Goal: Communication & Community: Answer question/provide support

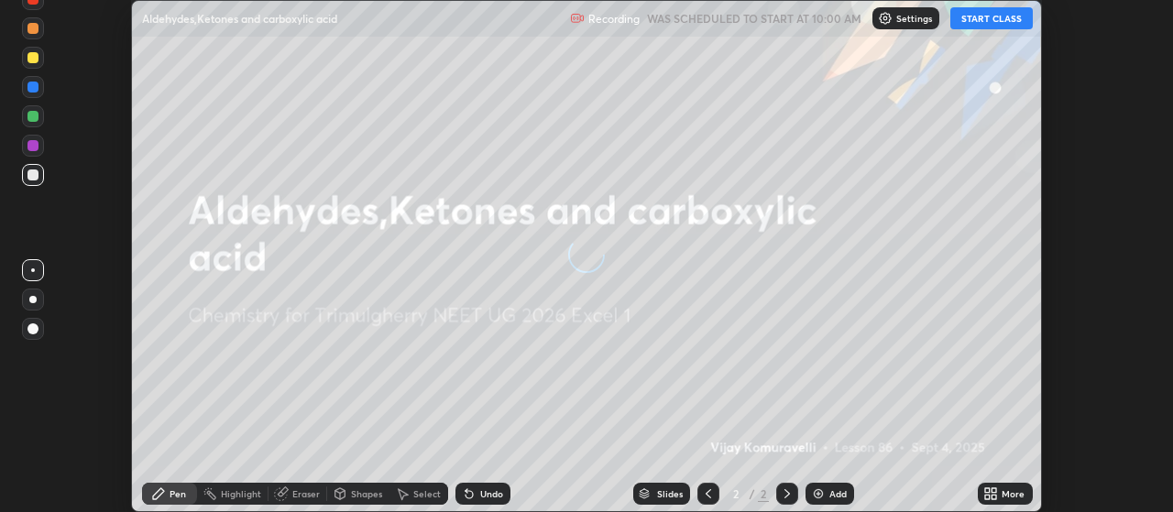
scroll to position [512, 1172]
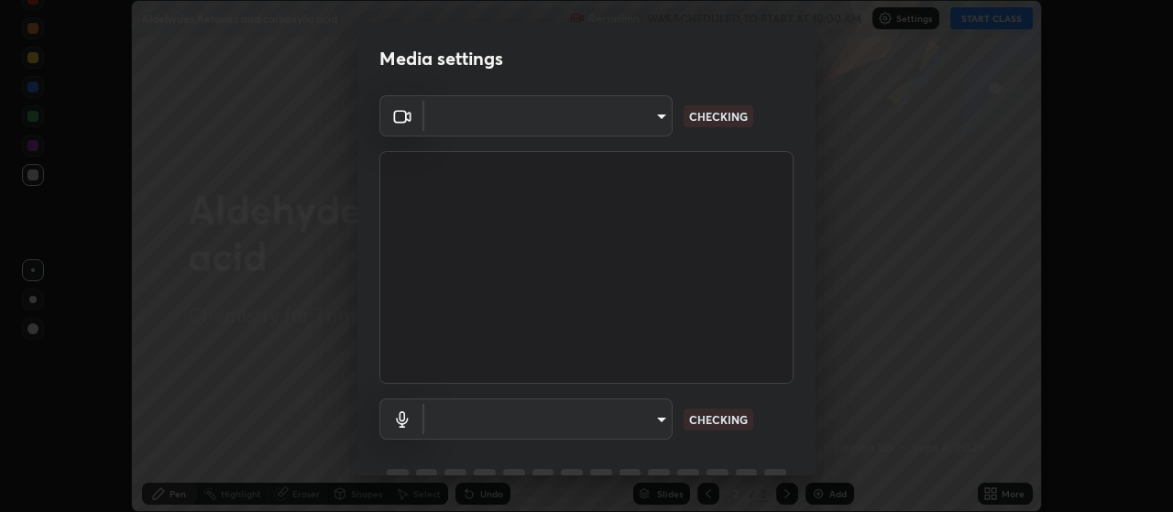
type input "c52127a40cbf279c8509d1fea9a6c4f1a5ad2dcd18f862b978adc8f20b04eebd"
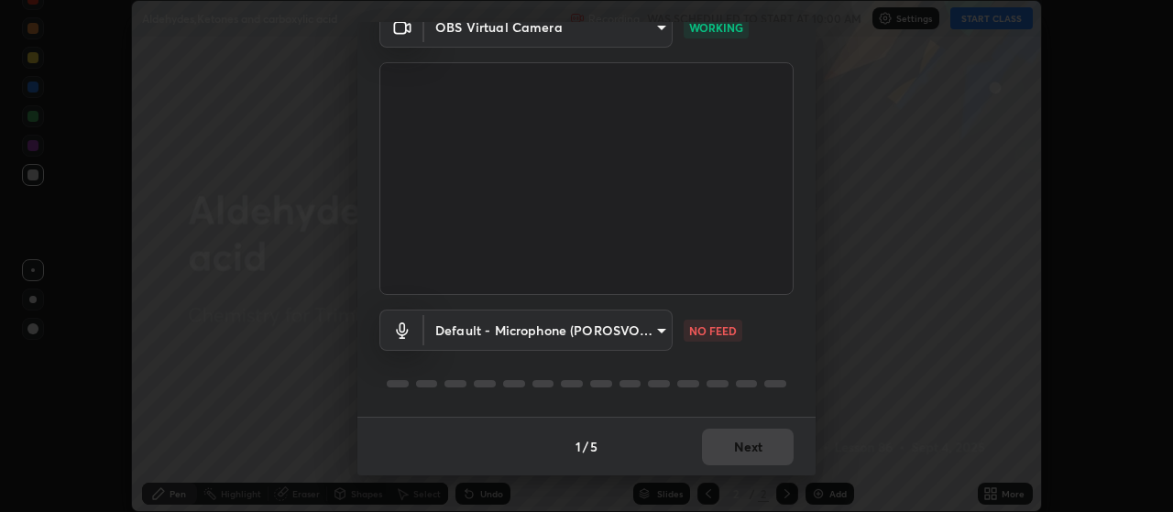
click at [612, 325] on body "Erase all Aldehydes,Ketones and carboxylic acid Recording WAS SCHEDULED TO STAR…" at bounding box center [586, 256] width 1173 height 512
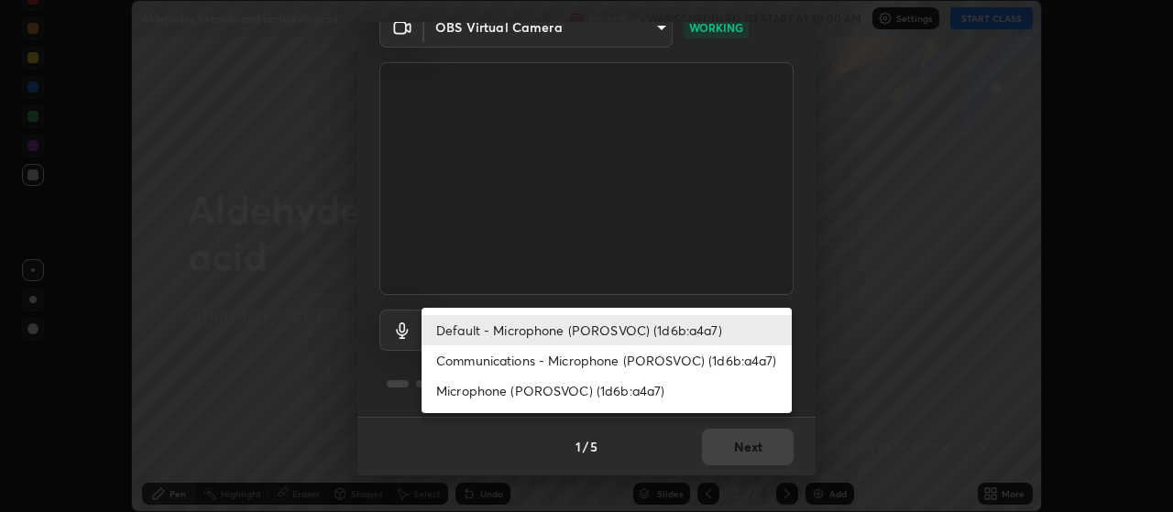
click at [553, 365] on li "Communications - Microphone (POROSVOC) (1d6b:a4a7)" at bounding box center [606, 360] width 370 height 30
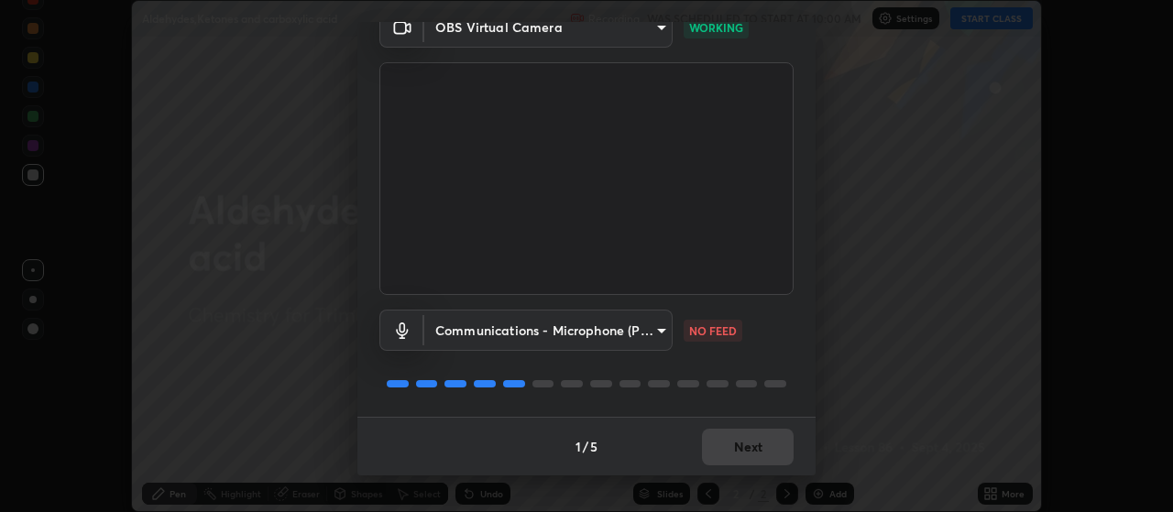
click at [566, 331] on body "Erase all Aldehydes,Ketones and carboxylic acid Recording WAS SCHEDULED TO STAR…" at bounding box center [586, 256] width 1173 height 512
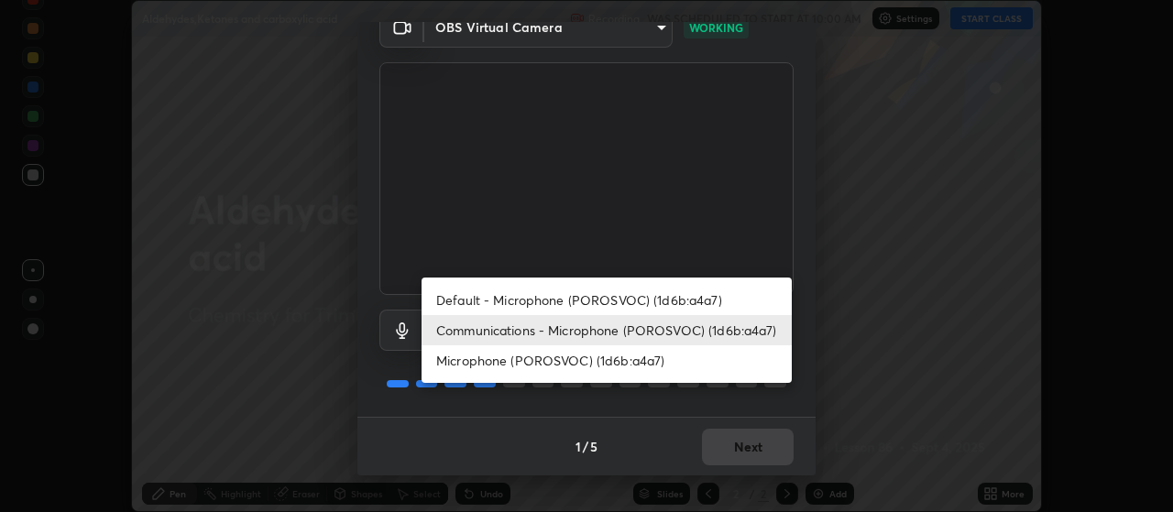
click at [568, 292] on li "Default - Microphone (POROSVOC) (1d6b:a4a7)" at bounding box center [606, 300] width 370 height 30
type input "default"
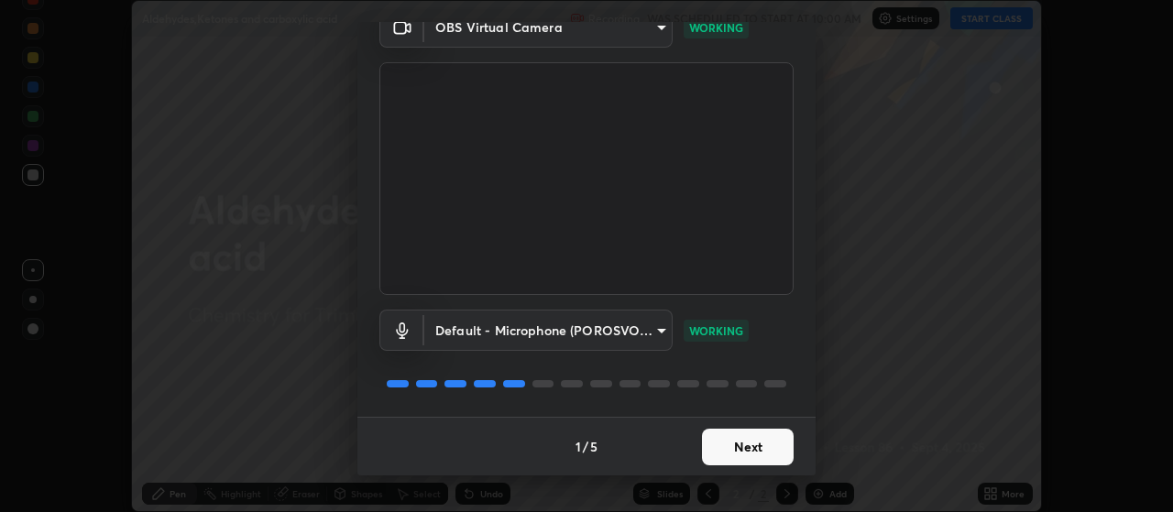
click at [749, 444] on button "Next" at bounding box center [748, 447] width 92 height 37
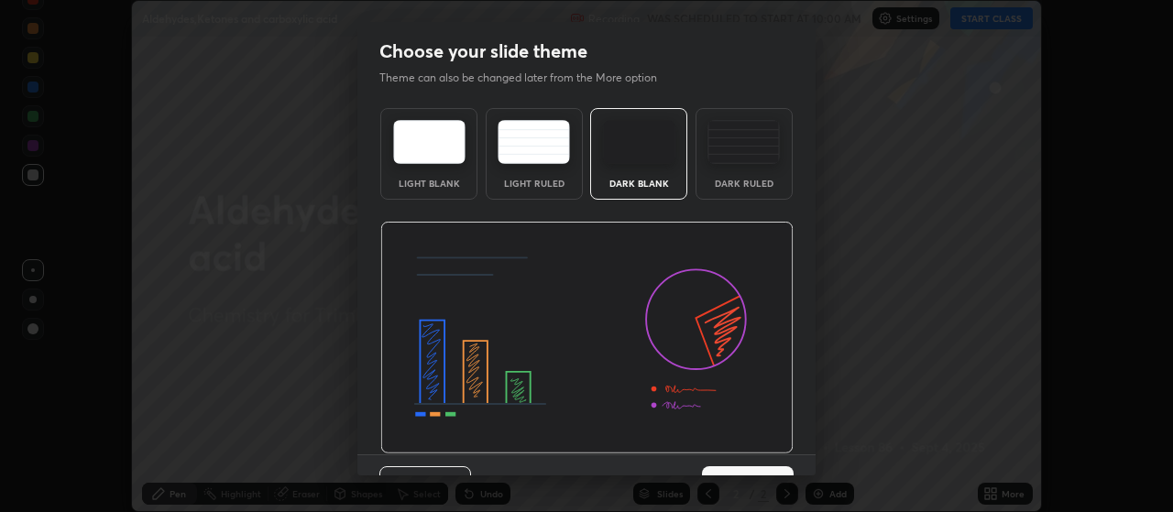
click at [773, 449] on img at bounding box center [586, 338] width 413 height 233
click at [781, 469] on button "Next" at bounding box center [748, 484] width 92 height 37
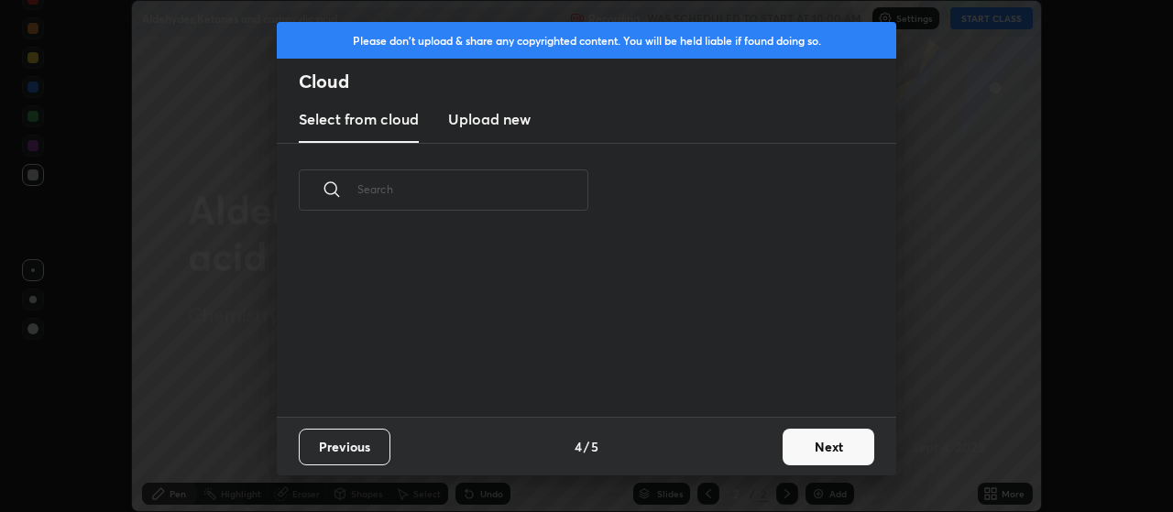
click at [815, 447] on button "Next" at bounding box center [828, 447] width 92 height 37
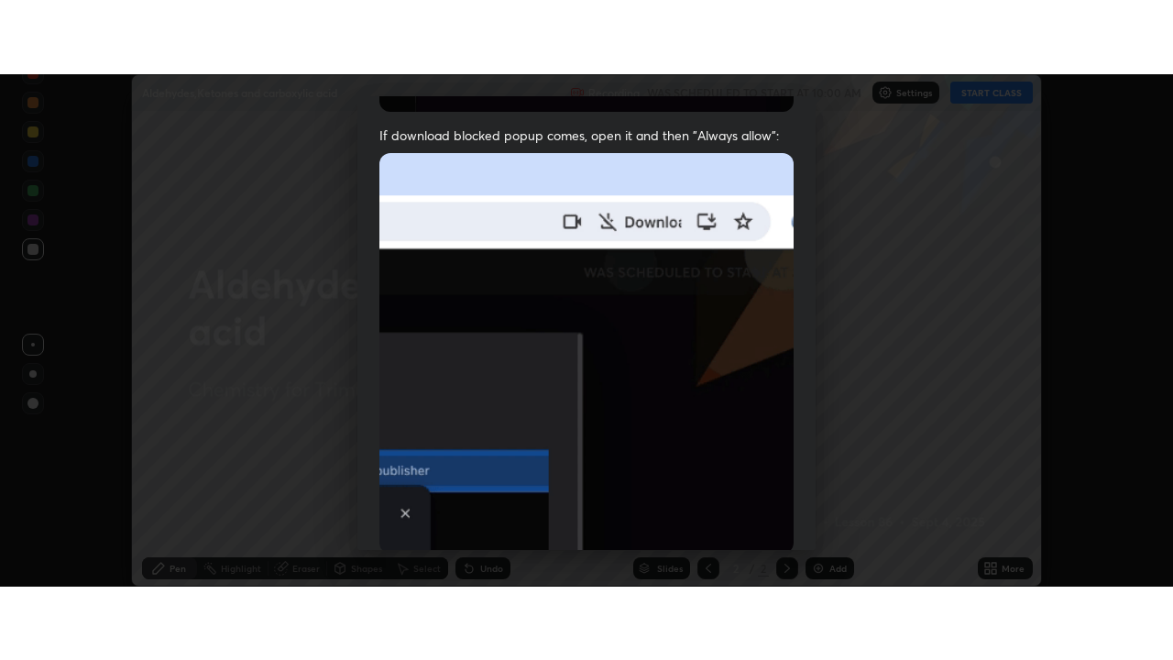
scroll to position [463, 0]
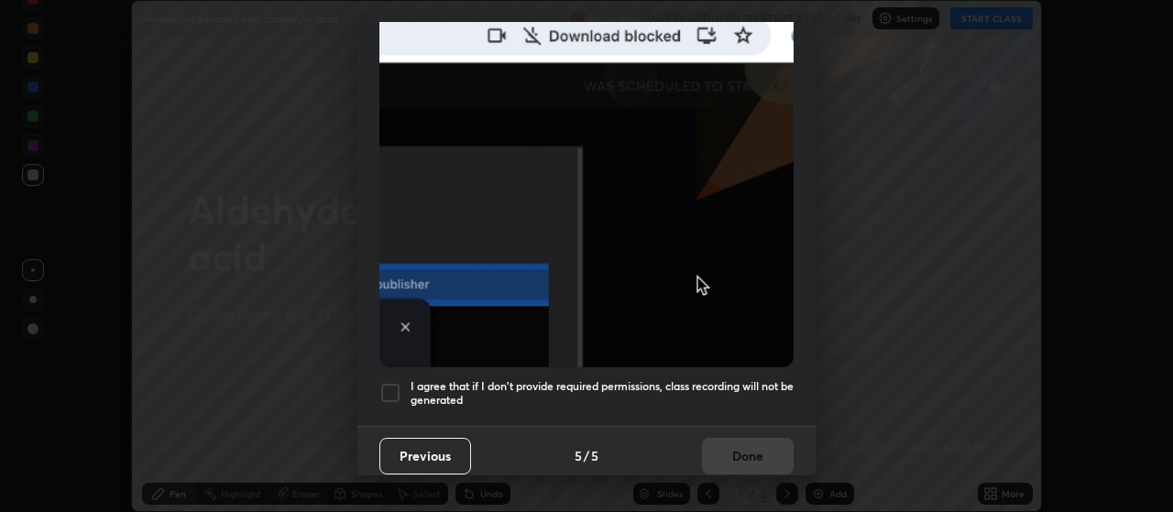
click at [391, 384] on div at bounding box center [390, 393] width 22 height 22
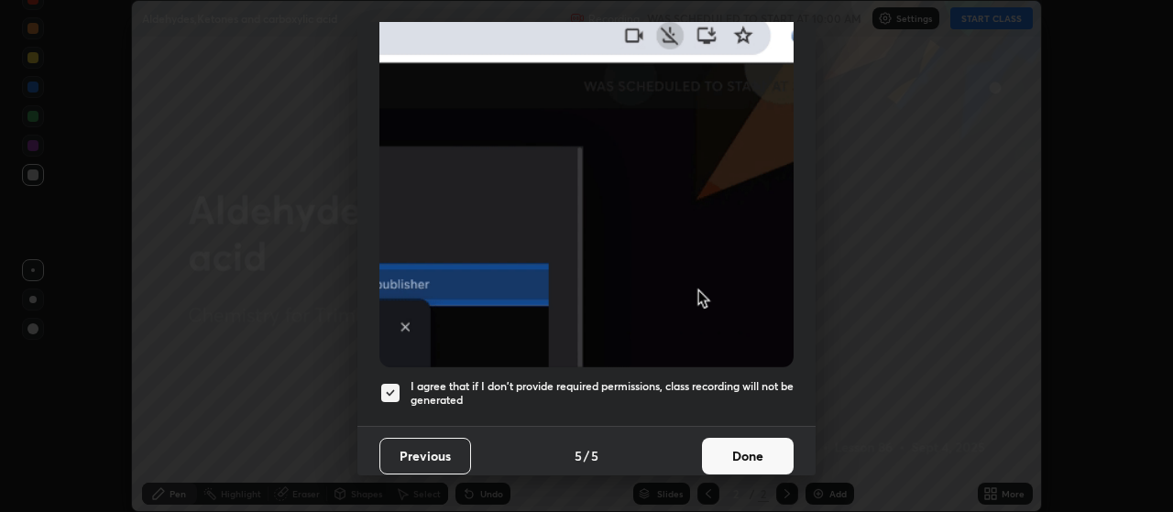
click at [727, 442] on button "Done" at bounding box center [748, 456] width 92 height 37
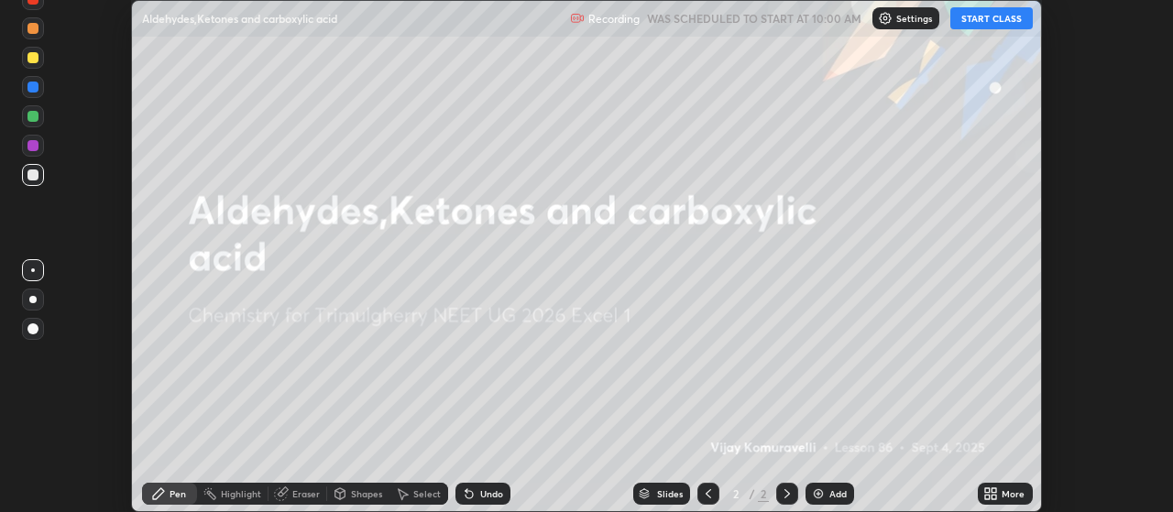
click at [974, 24] on button "START CLASS" at bounding box center [991, 18] width 82 height 22
click at [994, 492] on icon at bounding box center [994, 490] width 5 height 5
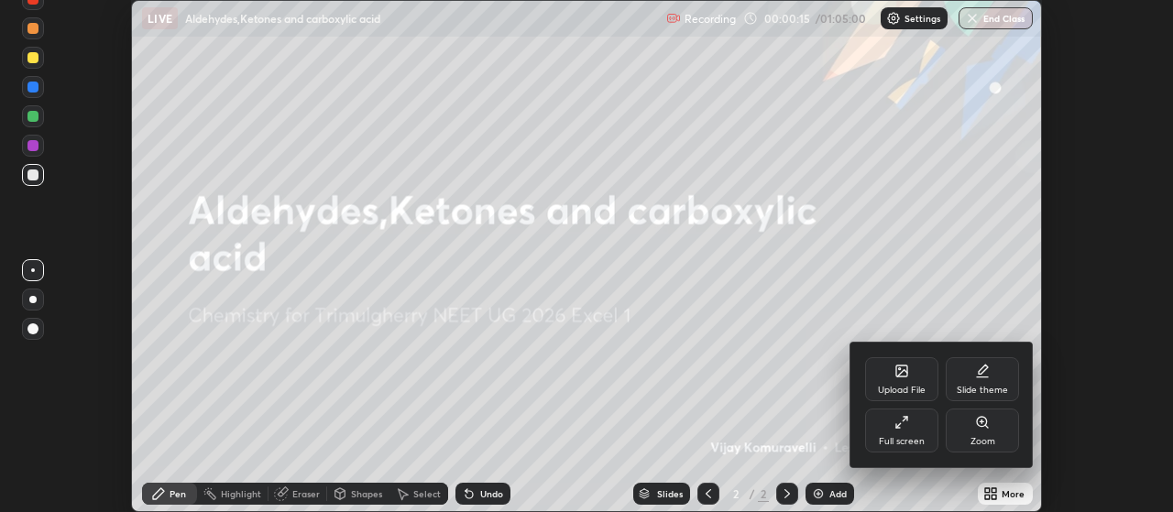
click at [906, 433] on div "Full screen" at bounding box center [901, 431] width 73 height 44
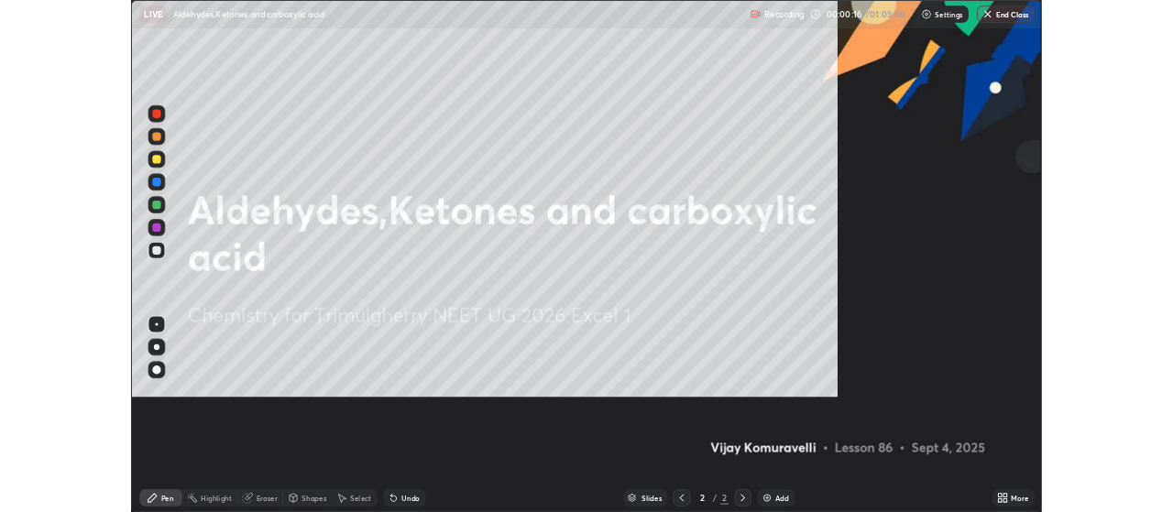
scroll to position [660, 1173]
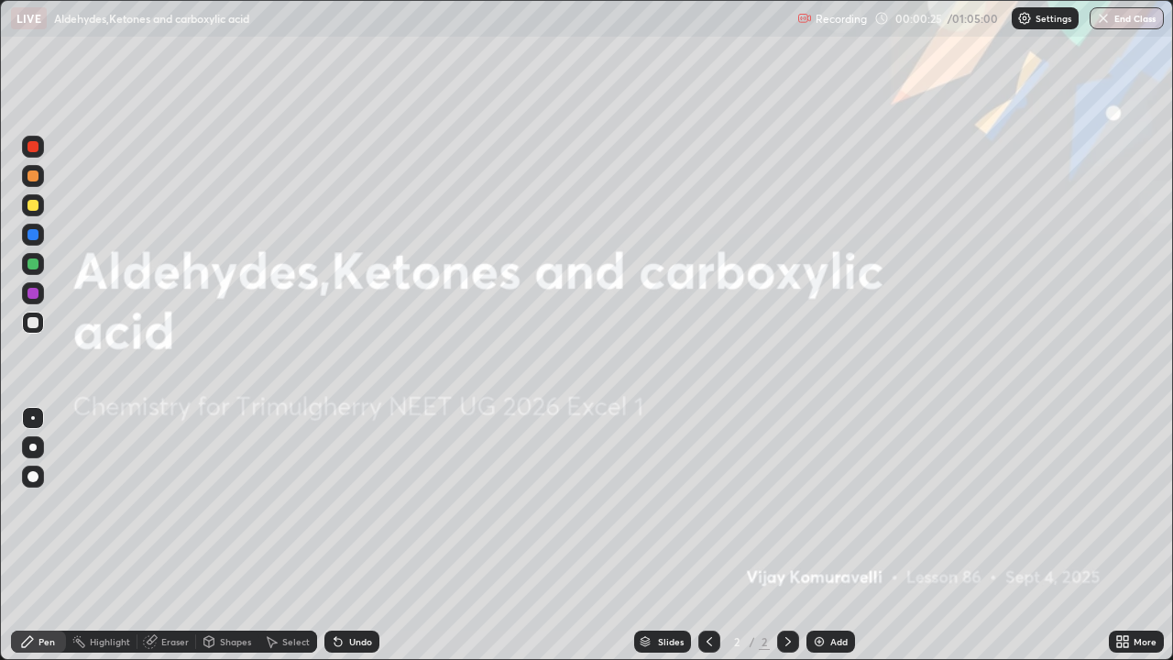
click at [823, 511] on img at bounding box center [819, 641] width 15 height 15
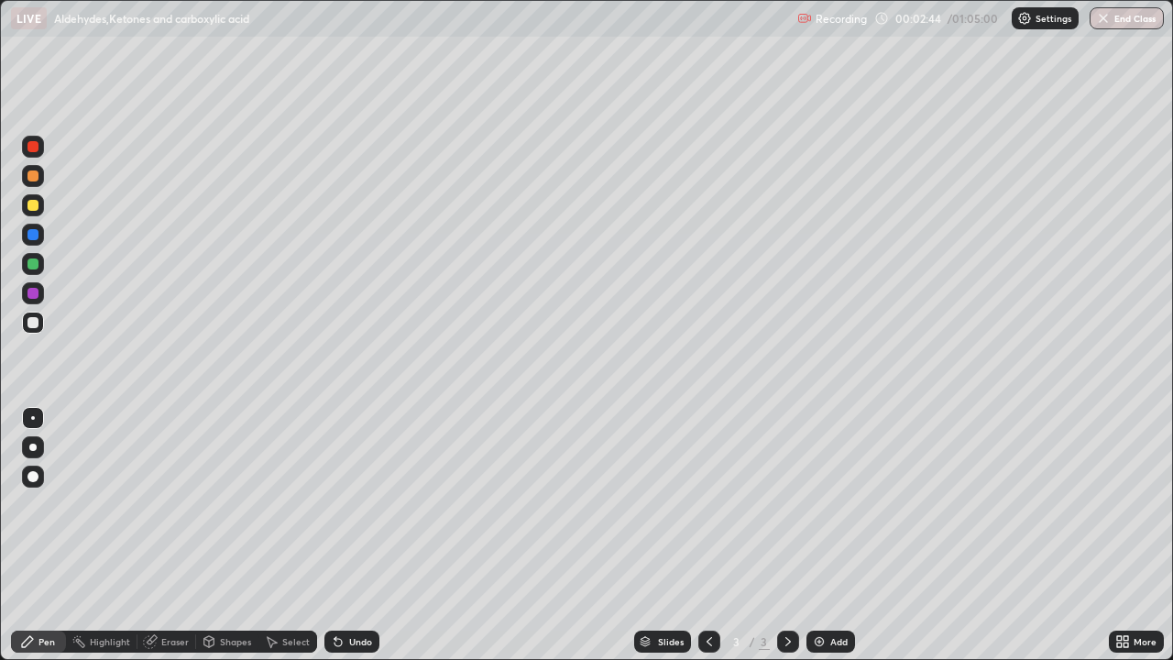
click at [24, 327] on div at bounding box center [33, 323] width 22 height 22
click at [352, 511] on div "Undo" at bounding box center [351, 641] width 55 height 22
click at [1121, 511] on icon at bounding box center [1119, 638] width 5 height 5
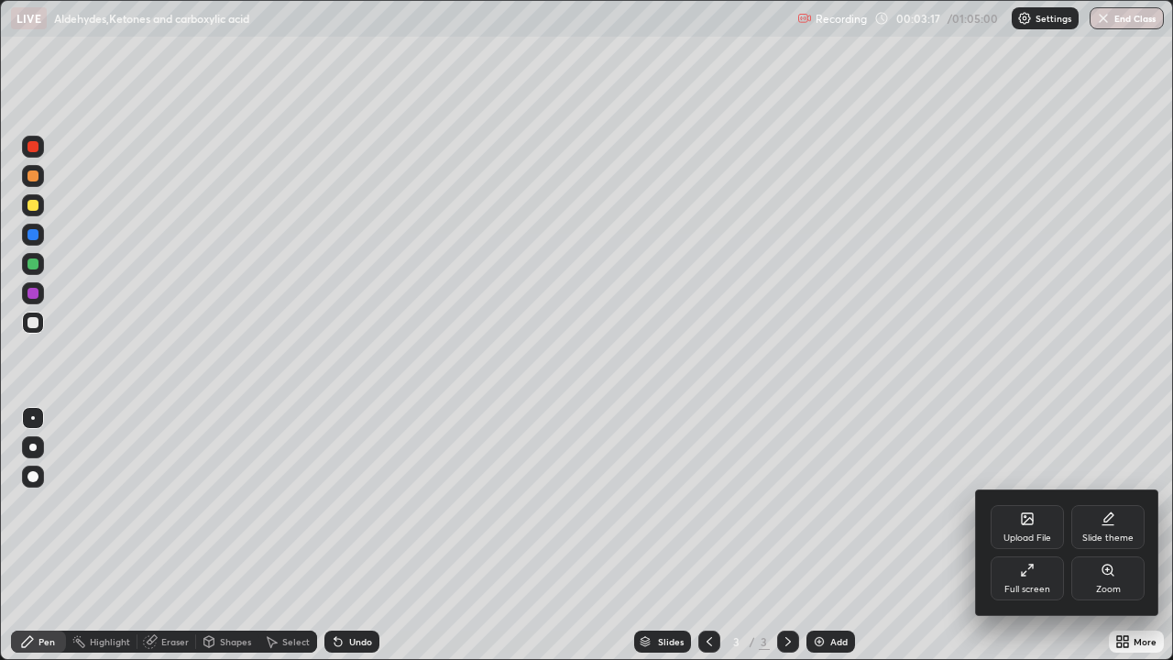
click at [1023, 511] on icon at bounding box center [1024, 573] width 5 height 5
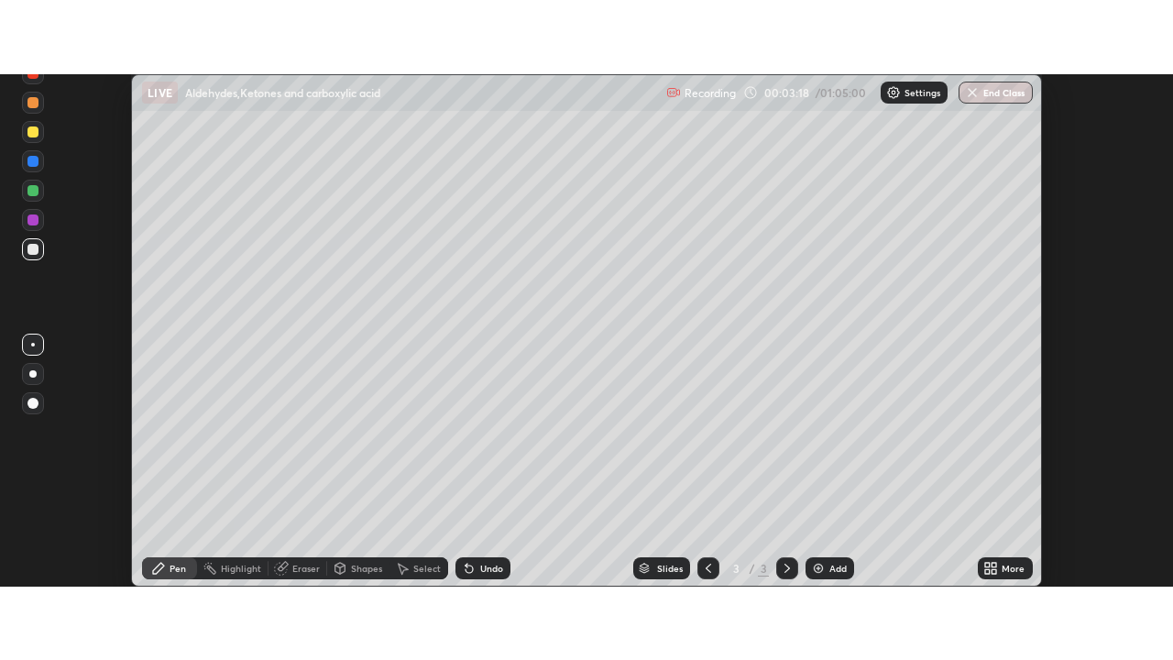
scroll to position [91111, 90450]
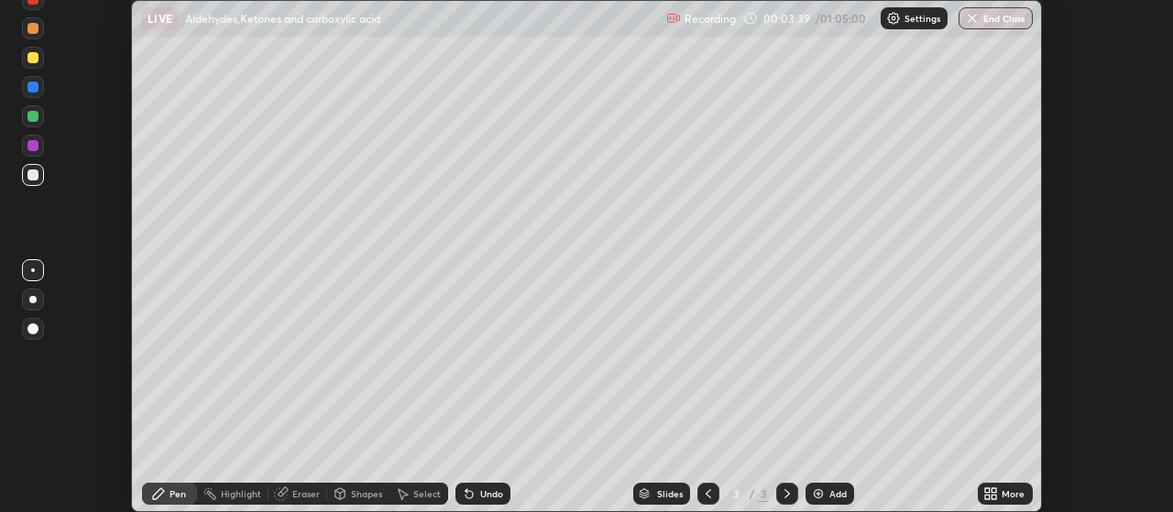
click at [995, 490] on icon at bounding box center [994, 490] width 5 height 5
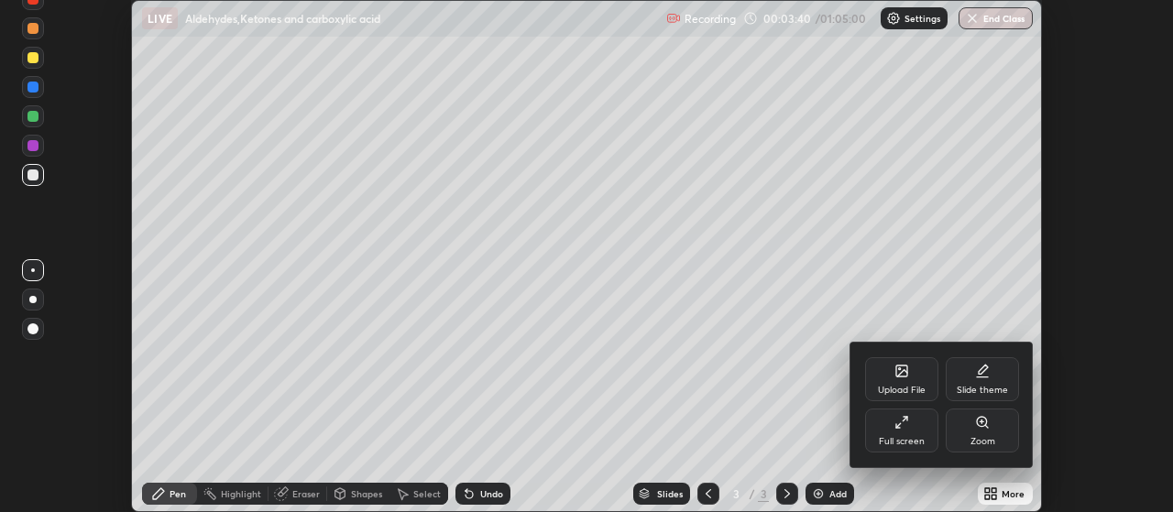
click at [914, 425] on div "Full screen" at bounding box center [901, 431] width 73 height 44
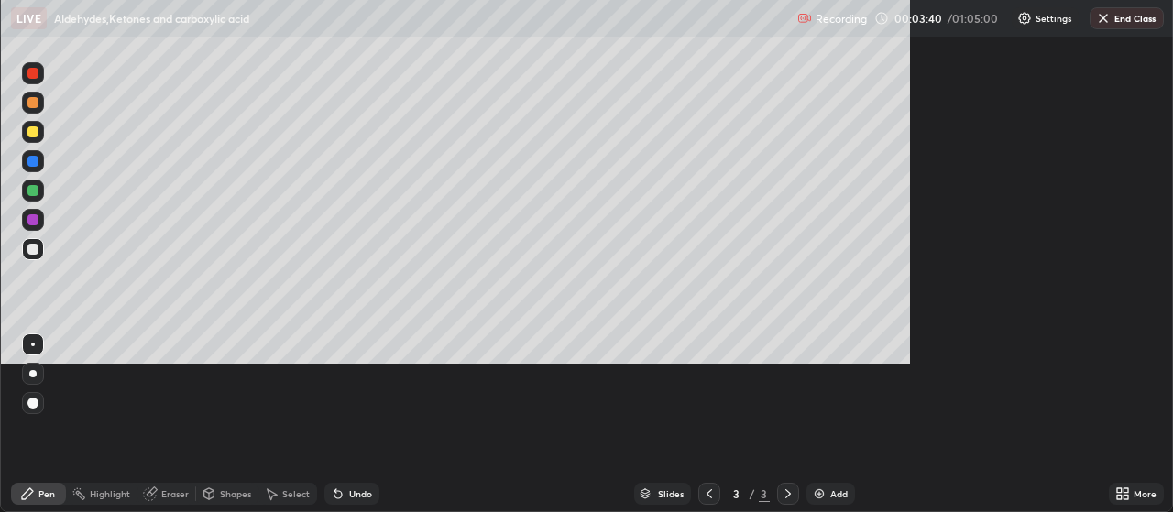
scroll to position [660, 1173]
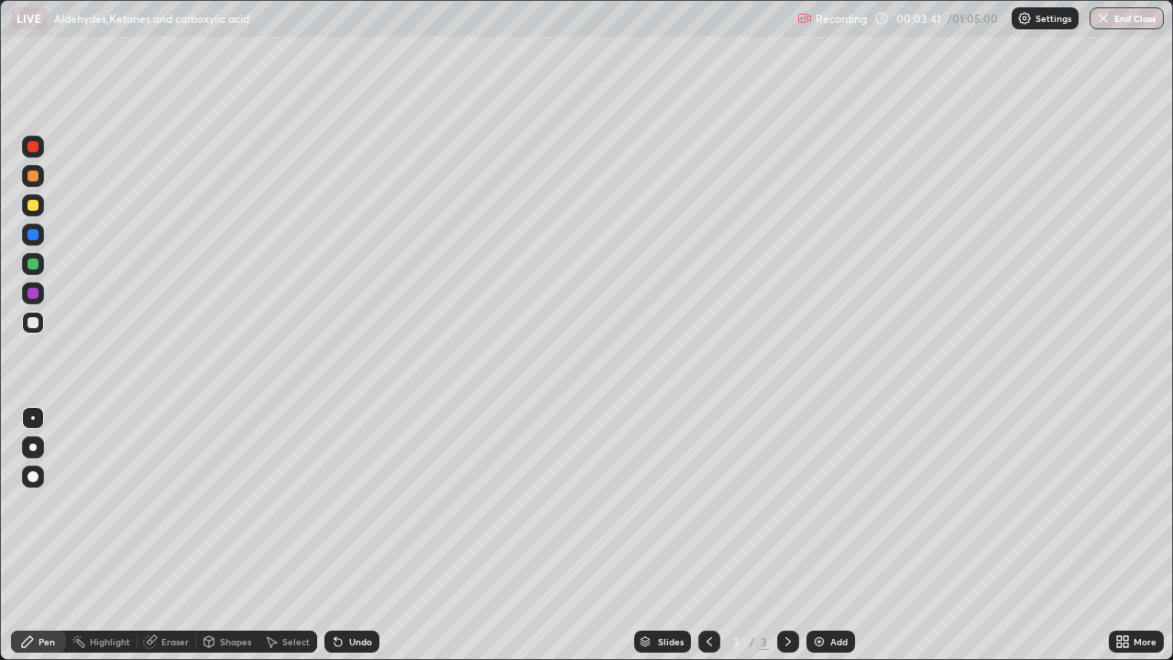
click at [1124, 511] on icon at bounding box center [1125, 644] width 5 height 5
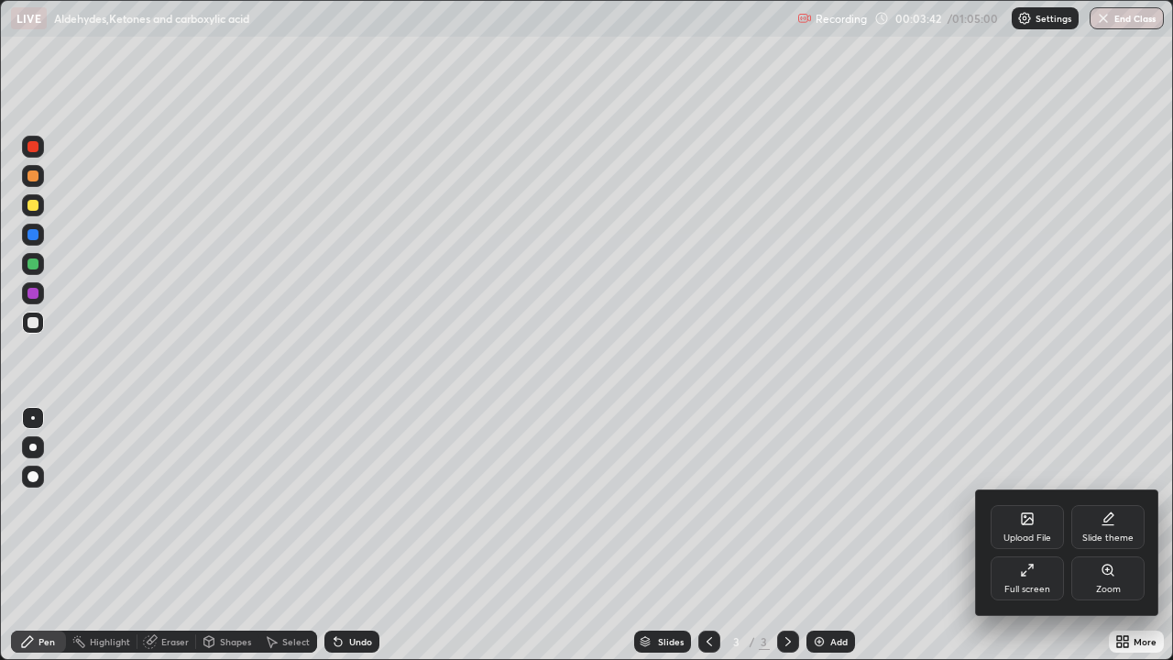
click at [1016, 511] on div "Full screen" at bounding box center [1026, 578] width 73 height 44
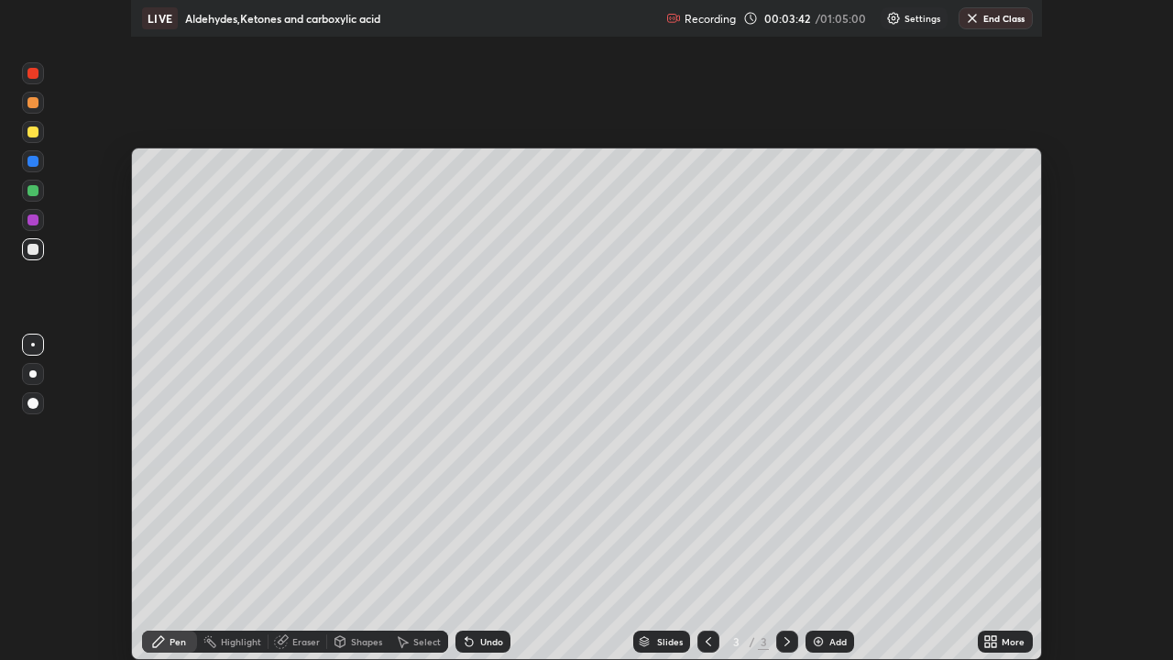
scroll to position [91111, 90450]
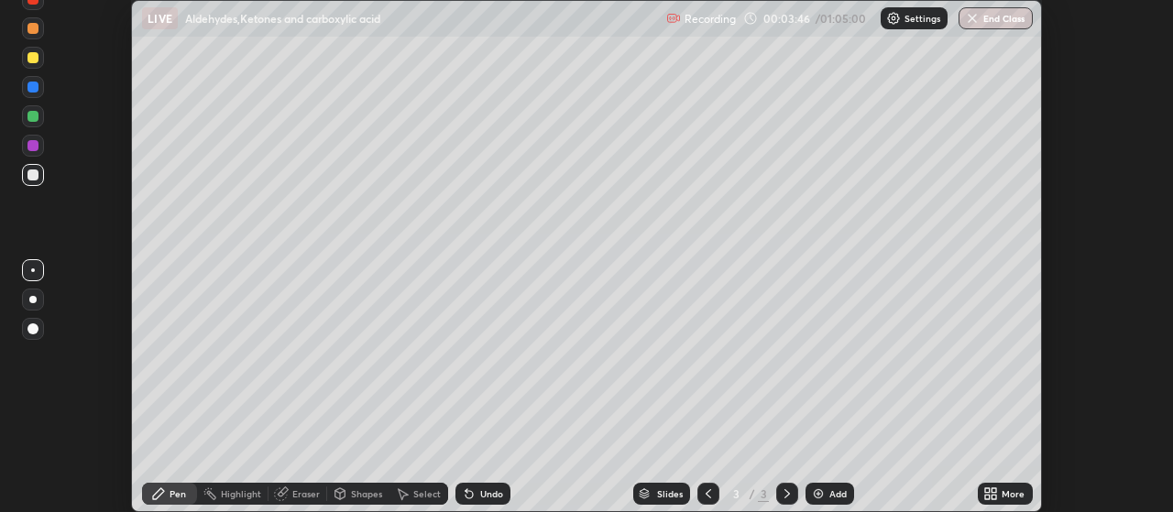
click at [989, 493] on icon at bounding box center [987, 490] width 5 height 5
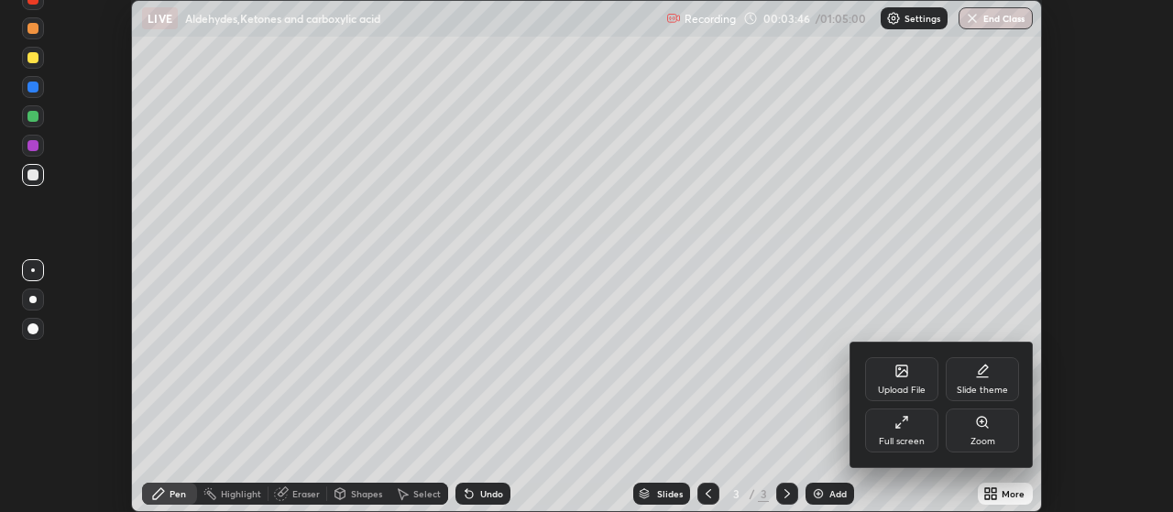
click at [903, 432] on div "Full screen" at bounding box center [901, 431] width 73 height 44
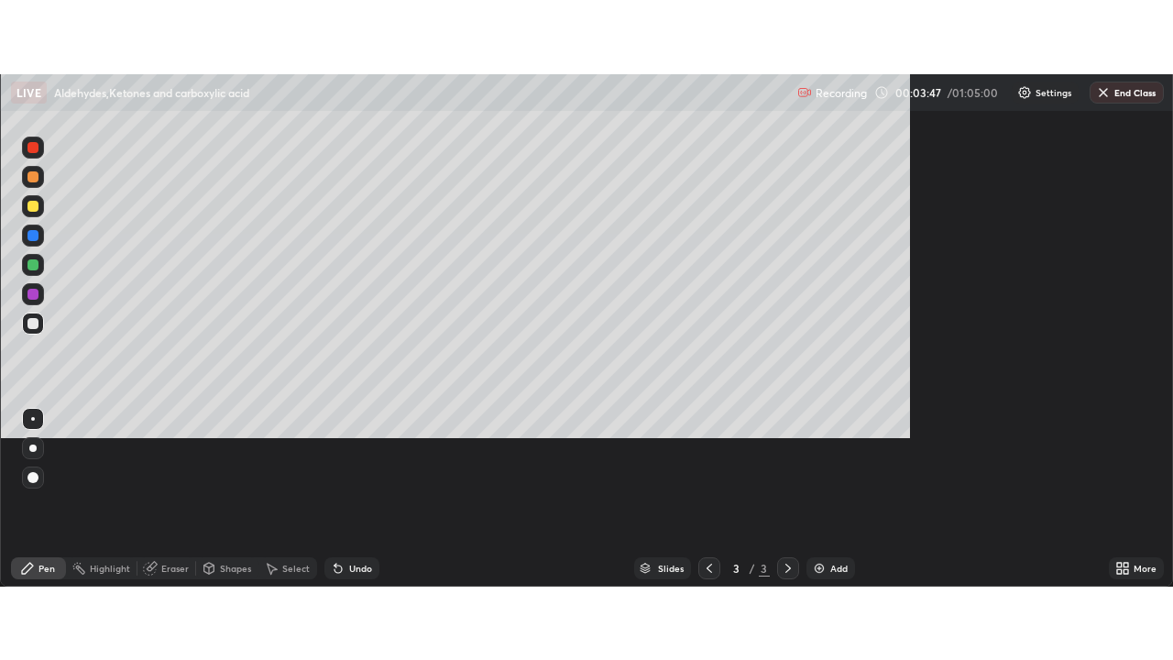
scroll to position [660, 1173]
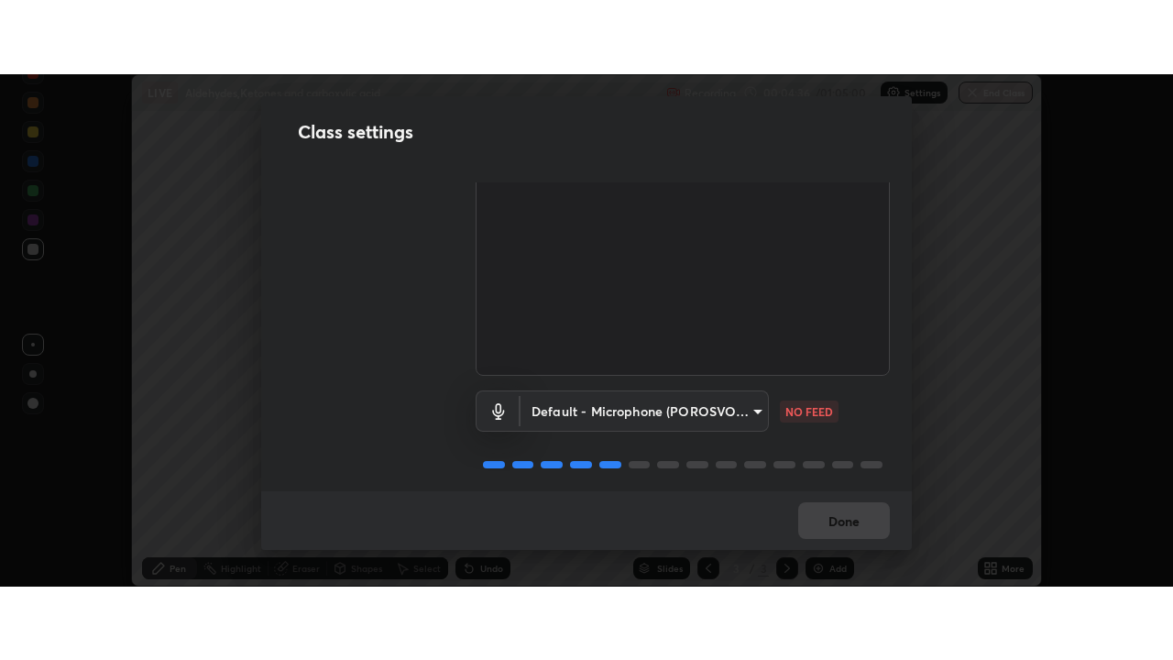
scroll to position [107, 0]
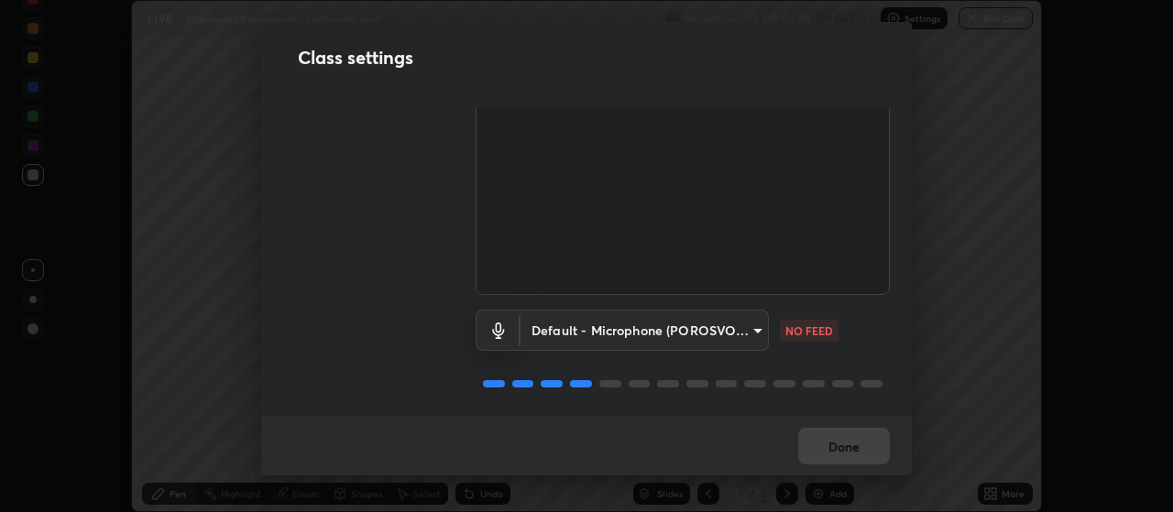
click at [672, 323] on body "Erase all LIVE Aldehydes,Ketones and carboxylic acid Recording 00:04:38 / 01:05…" at bounding box center [586, 256] width 1173 height 512
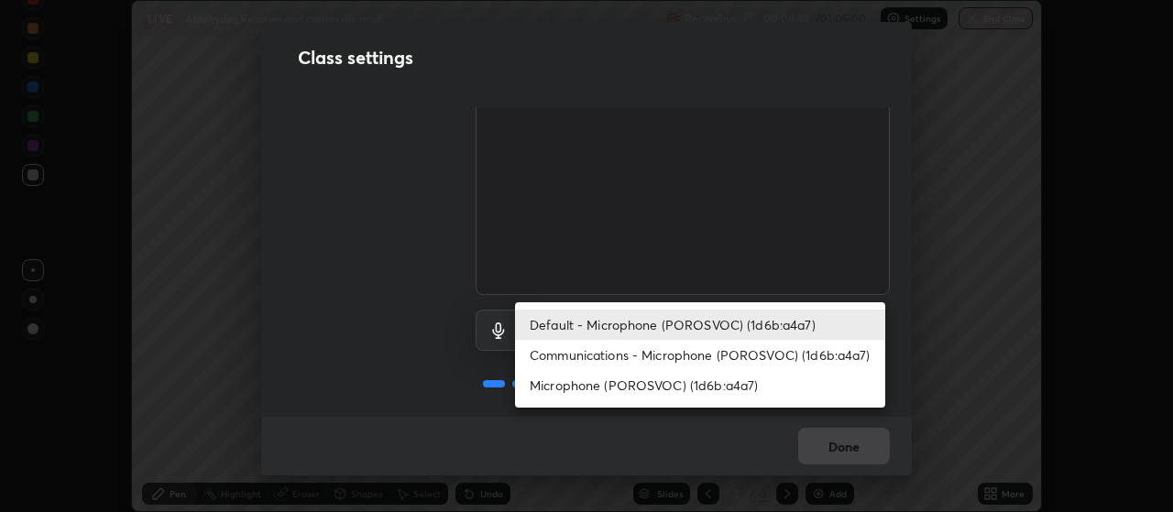
click at [603, 349] on li "Communications - Microphone (POROSVOC) (1d6b:a4a7)" at bounding box center [700, 355] width 370 height 30
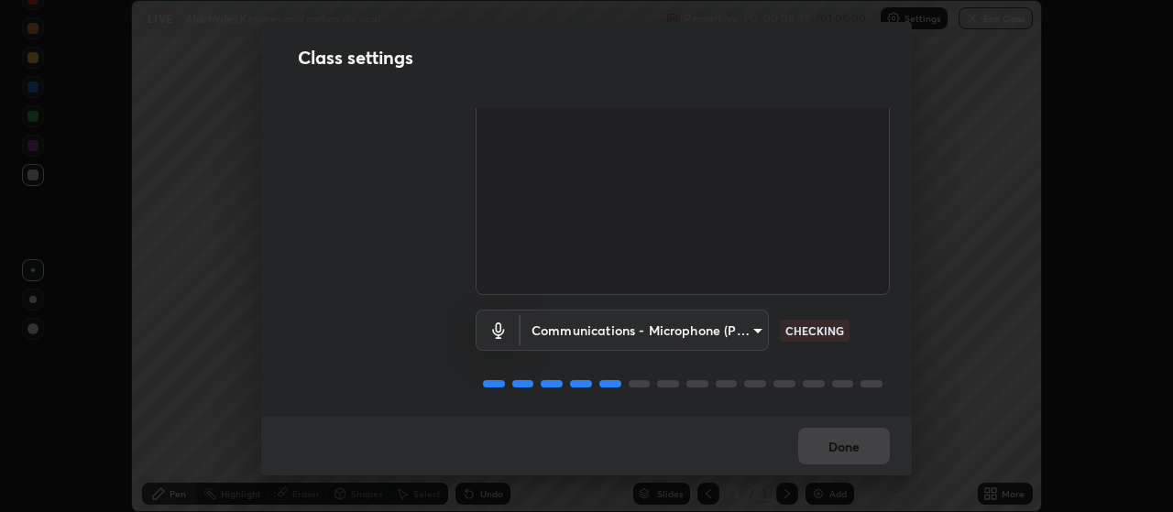
click at [611, 328] on body "Erase all LIVE Aldehydes,Ketones and carboxylic acid Recording 00:04:39 / 01:05…" at bounding box center [586, 256] width 1173 height 512
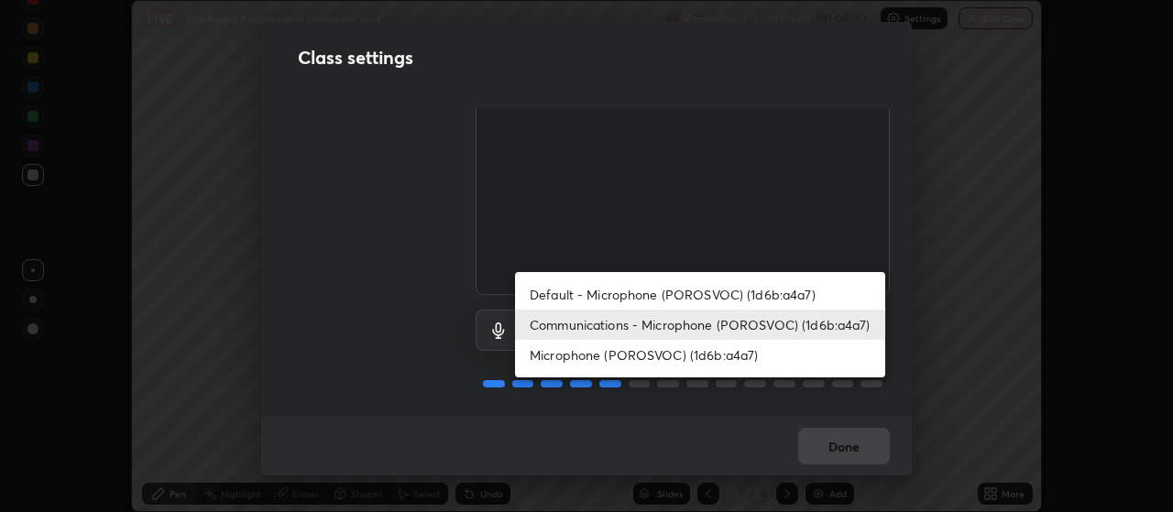
click at [619, 290] on li "Default - Microphone (POROSVOC) (1d6b:a4a7)" at bounding box center [700, 294] width 370 height 30
type input "default"
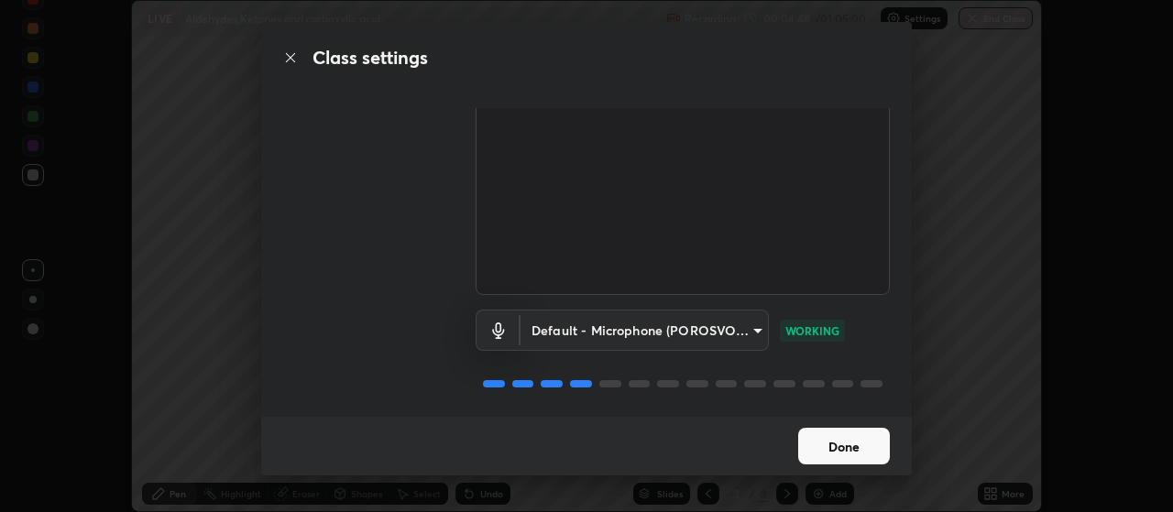
click at [842, 444] on button "Done" at bounding box center [844, 446] width 92 height 37
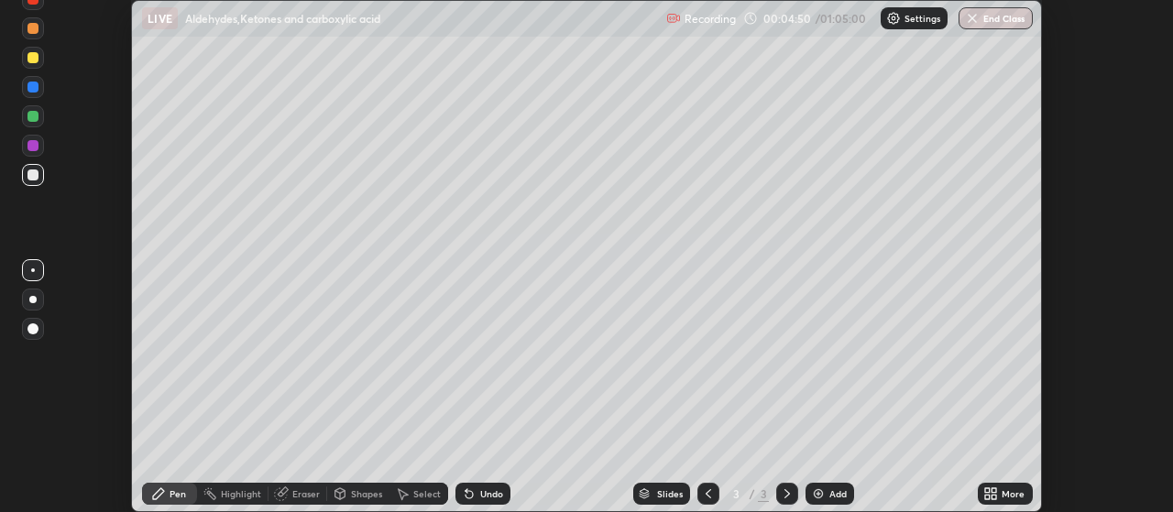
click at [994, 492] on icon at bounding box center [994, 490] width 5 height 5
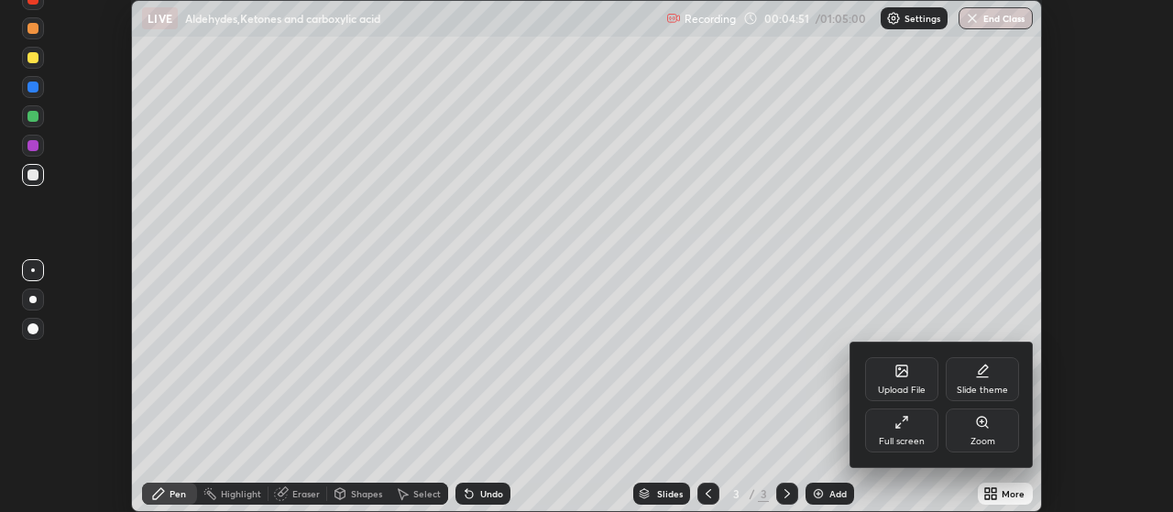
click at [909, 424] on div "Full screen" at bounding box center [901, 431] width 73 height 44
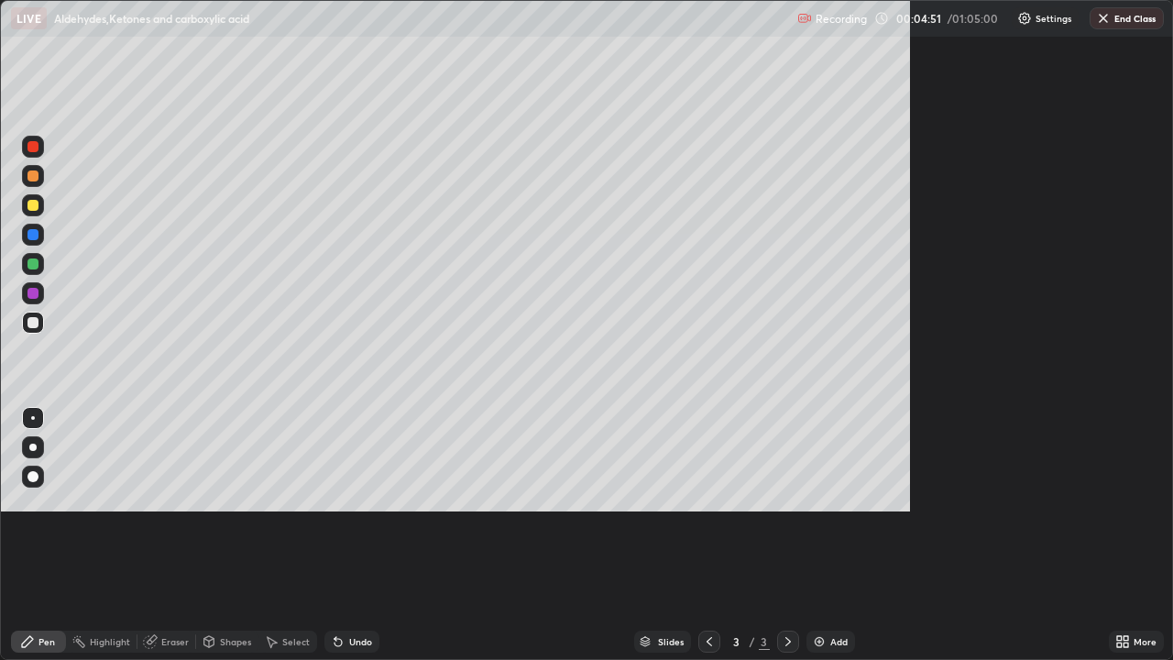
scroll to position [660, 1173]
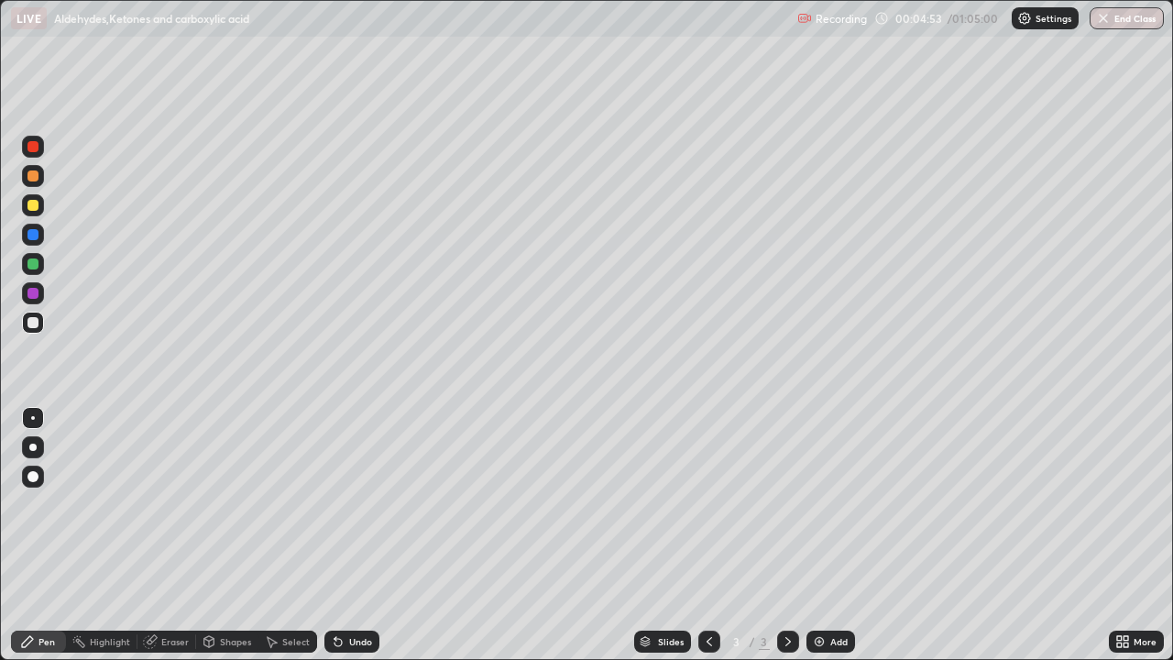
click at [38, 320] on div at bounding box center [32, 322] width 11 height 11
click at [34, 210] on div at bounding box center [32, 205] width 11 height 11
click at [355, 511] on div "Undo" at bounding box center [360, 641] width 23 height 9
click at [362, 511] on div "Undo" at bounding box center [360, 641] width 23 height 9
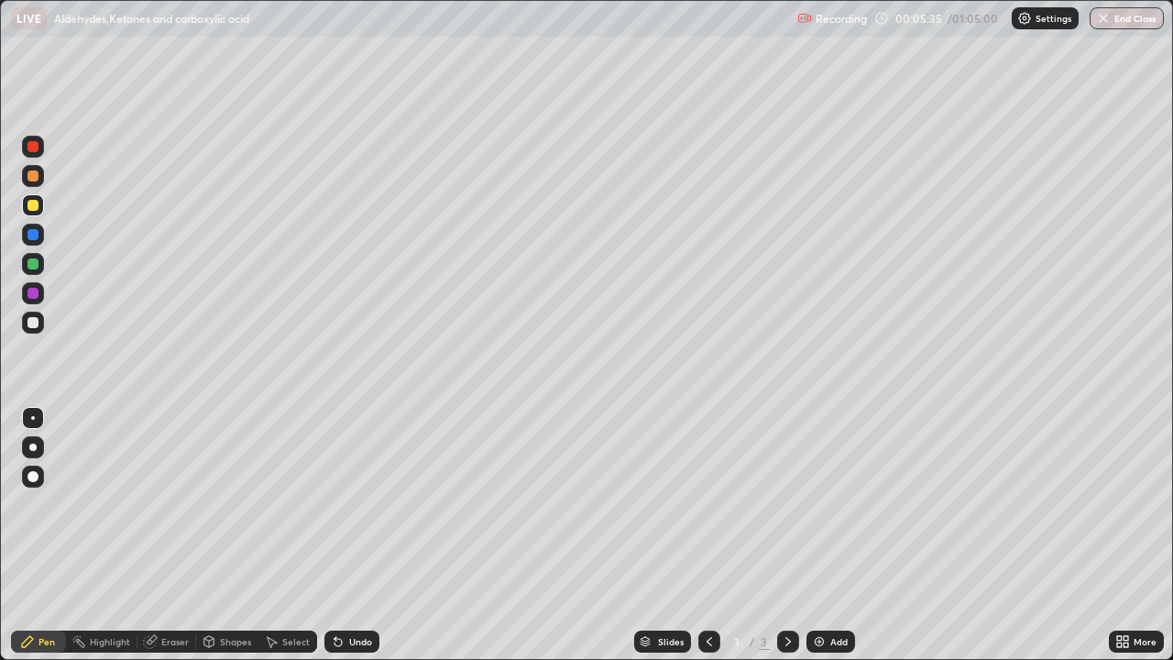
click at [33, 323] on div at bounding box center [32, 322] width 11 height 11
click at [354, 511] on div "Undo" at bounding box center [360, 641] width 23 height 9
click at [349, 511] on div "Undo" at bounding box center [351, 641] width 55 height 22
click at [33, 206] on div at bounding box center [32, 205] width 11 height 11
click at [31, 323] on div at bounding box center [32, 322] width 11 height 11
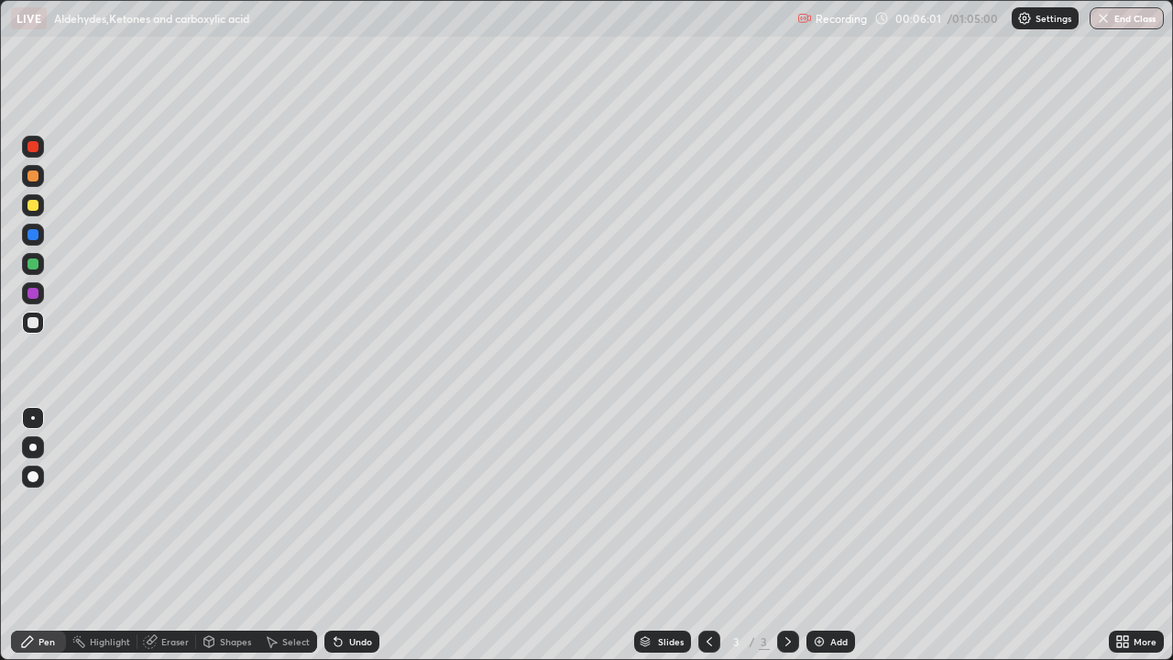
click at [33, 204] on div at bounding box center [32, 205] width 11 height 11
click at [33, 323] on div at bounding box center [32, 322] width 11 height 11
click at [357, 511] on div "Undo" at bounding box center [360, 641] width 23 height 9
click at [36, 208] on div at bounding box center [32, 205] width 11 height 11
click at [37, 326] on div at bounding box center [32, 322] width 11 height 11
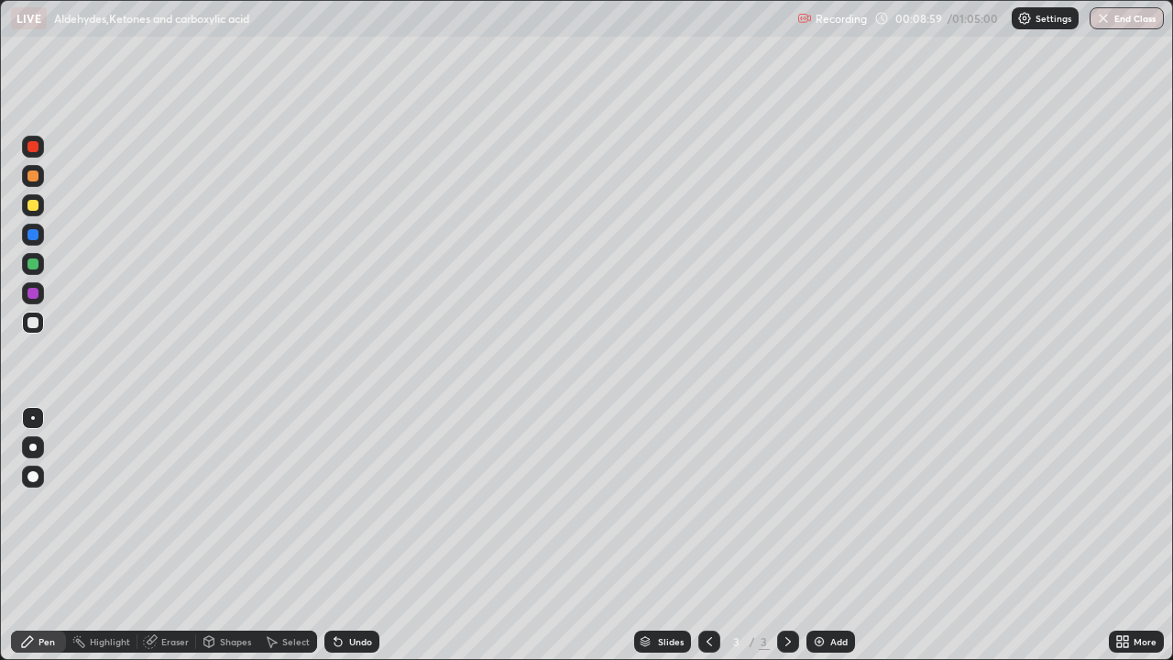
click at [334, 511] on icon at bounding box center [335, 638] width 2 height 2
click at [360, 511] on div "Undo" at bounding box center [360, 641] width 23 height 9
click at [366, 511] on div "Undo" at bounding box center [360, 641] width 23 height 9
click at [367, 511] on div "Undo" at bounding box center [360, 641] width 23 height 9
click at [368, 511] on div "Undo" at bounding box center [360, 641] width 23 height 9
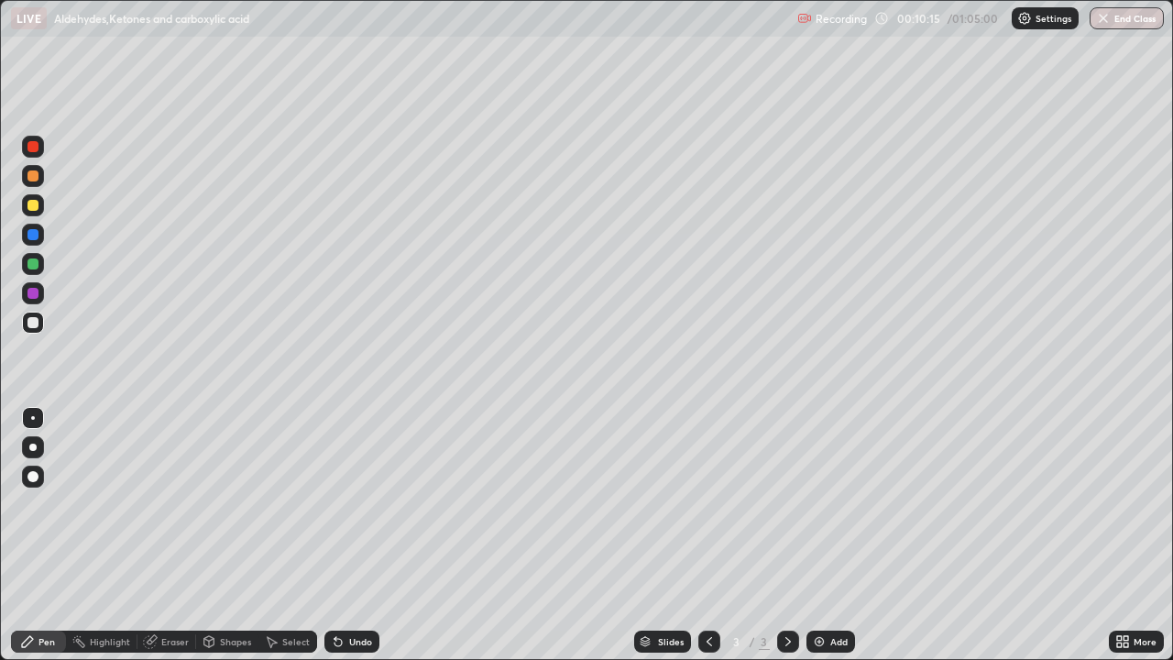
click at [368, 511] on div "Undo" at bounding box center [360, 641] width 23 height 9
click at [363, 511] on div "Undo" at bounding box center [351, 641] width 55 height 22
click at [366, 511] on div "Undo" at bounding box center [351, 641] width 55 height 22
click at [368, 511] on div "Undo" at bounding box center [351, 641] width 55 height 22
click at [224, 511] on div "Shapes" at bounding box center [235, 641] width 31 height 9
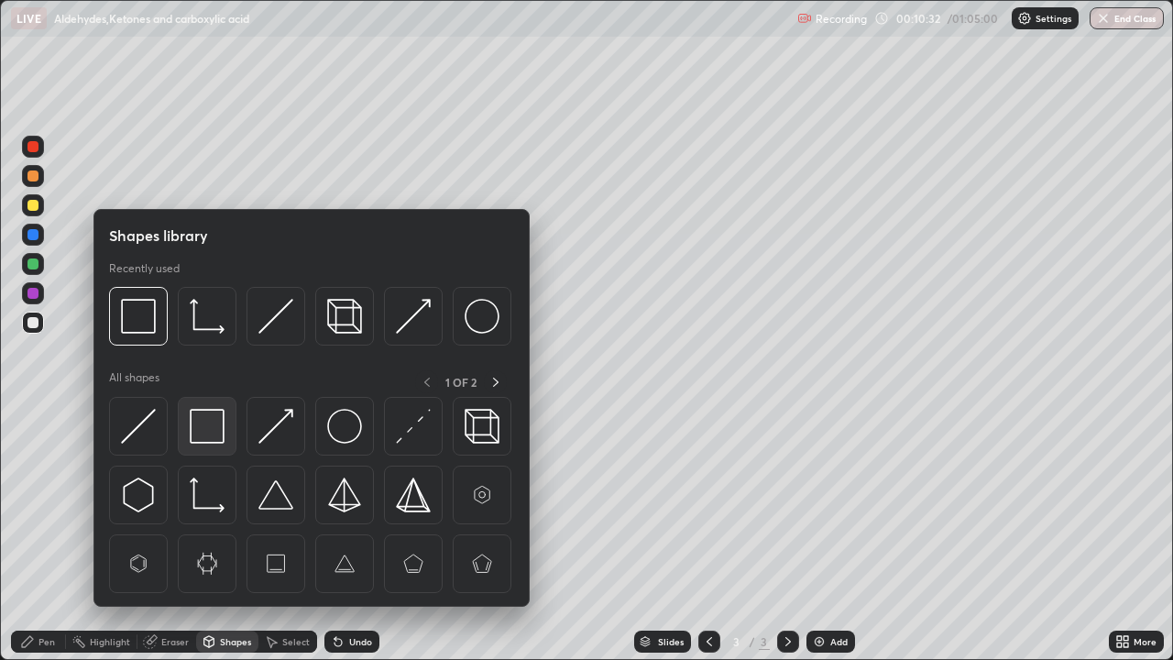
click at [202, 425] on img at bounding box center [207, 426] width 35 height 35
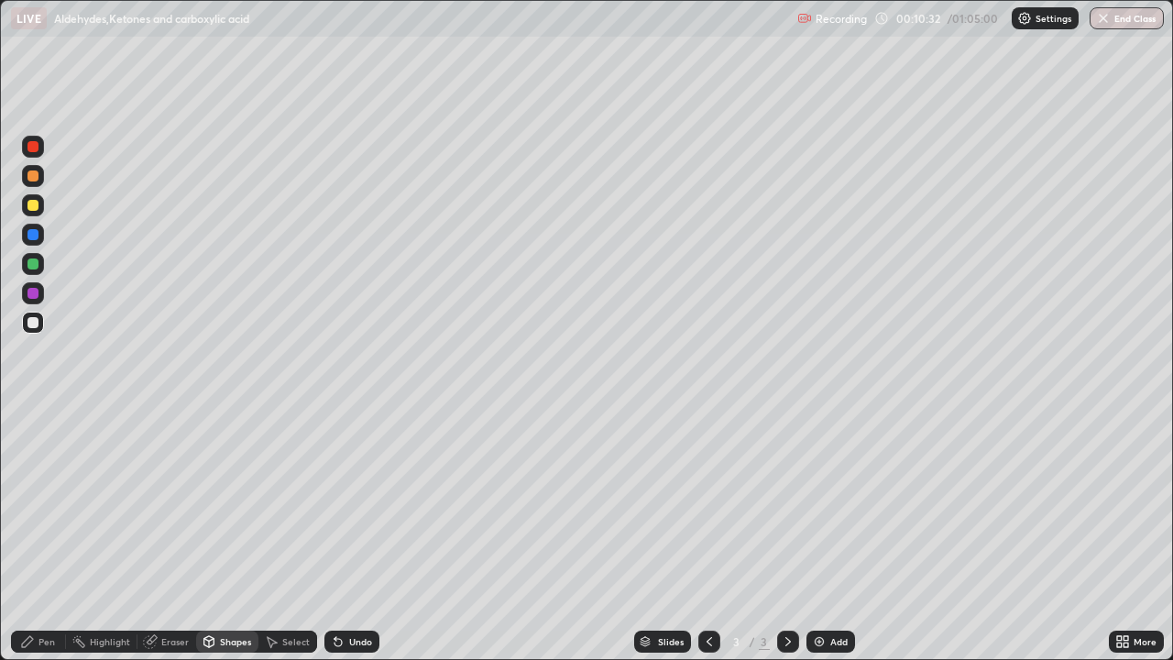
click at [35, 212] on div at bounding box center [33, 205] width 22 height 22
click at [45, 511] on div "Pen" at bounding box center [46, 641] width 16 height 9
click at [34, 323] on div at bounding box center [32, 322] width 11 height 11
click at [369, 511] on div "Undo" at bounding box center [360, 641] width 23 height 9
click at [372, 511] on div "Undo" at bounding box center [351, 641] width 55 height 22
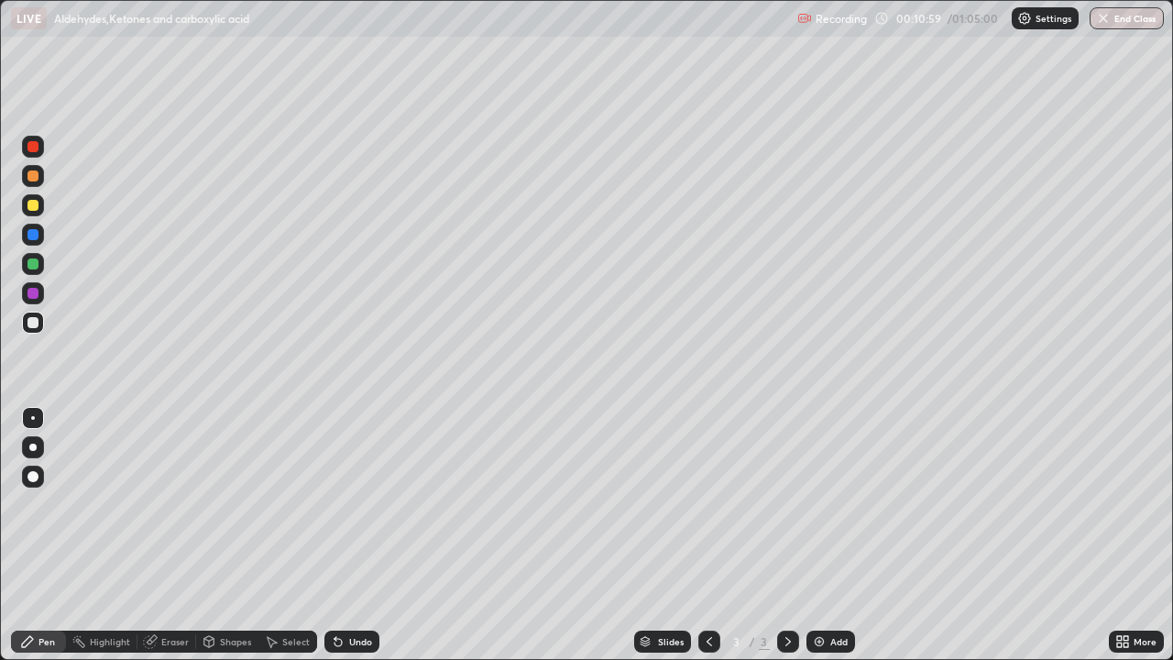
click at [371, 511] on div "Undo" at bounding box center [351, 641] width 55 height 22
click at [369, 511] on div "Undo" at bounding box center [360, 641] width 23 height 9
click at [365, 511] on div "Undo" at bounding box center [360, 641] width 23 height 9
click at [33, 206] on div at bounding box center [32, 205] width 11 height 11
click at [36, 323] on div at bounding box center [32, 322] width 11 height 11
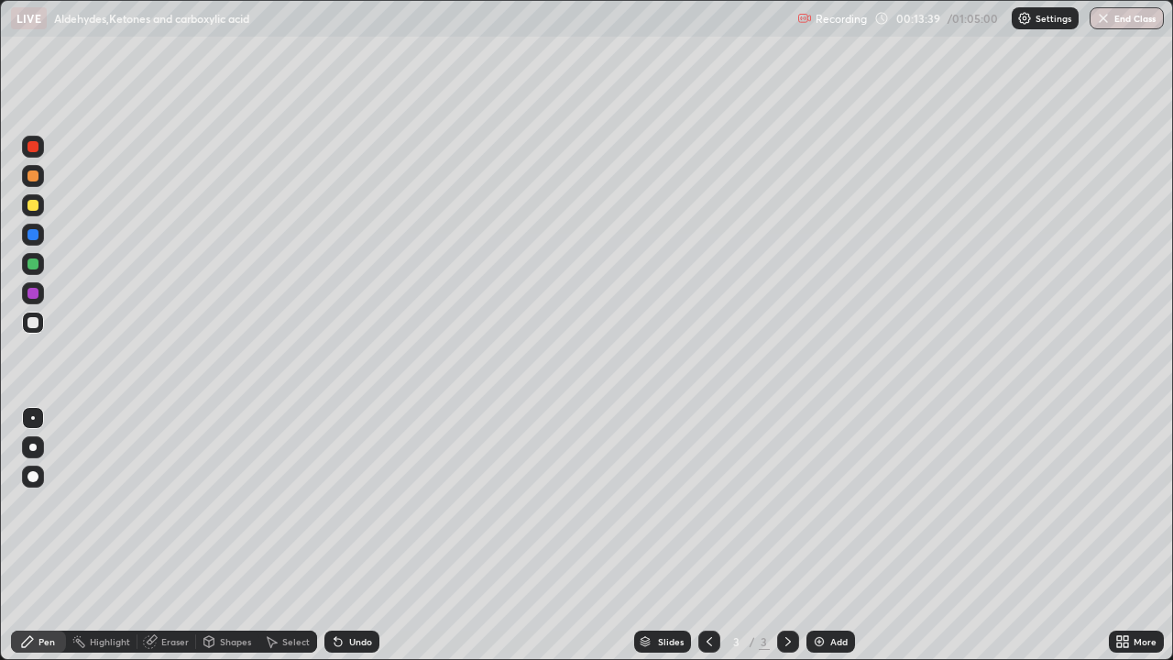
click at [33, 206] on div at bounding box center [32, 205] width 11 height 11
click at [39, 331] on div at bounding box center [33, 323] width 22 height 22
click at [35, 202] on div at bounding box center [32, 205] width 11 height 11
click at [222, 511] on div "Shapes" at bounding box center [235, 641] width 31 height 9
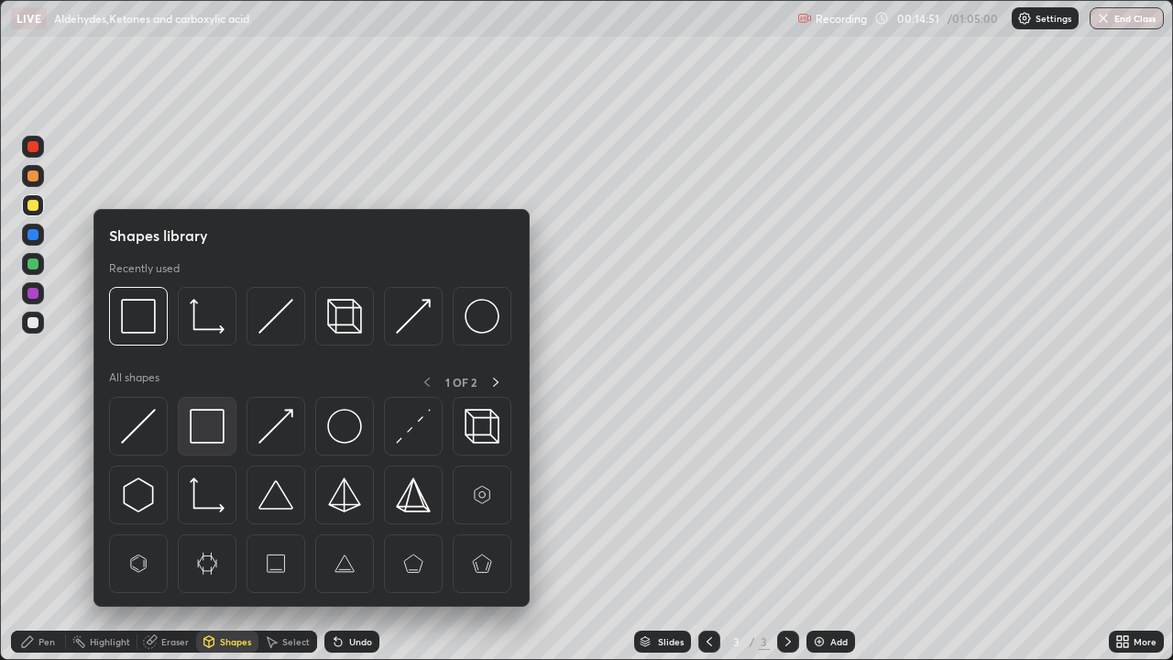
click at [202, 426] on img at bounding box center [207, 426] width 35 height 35
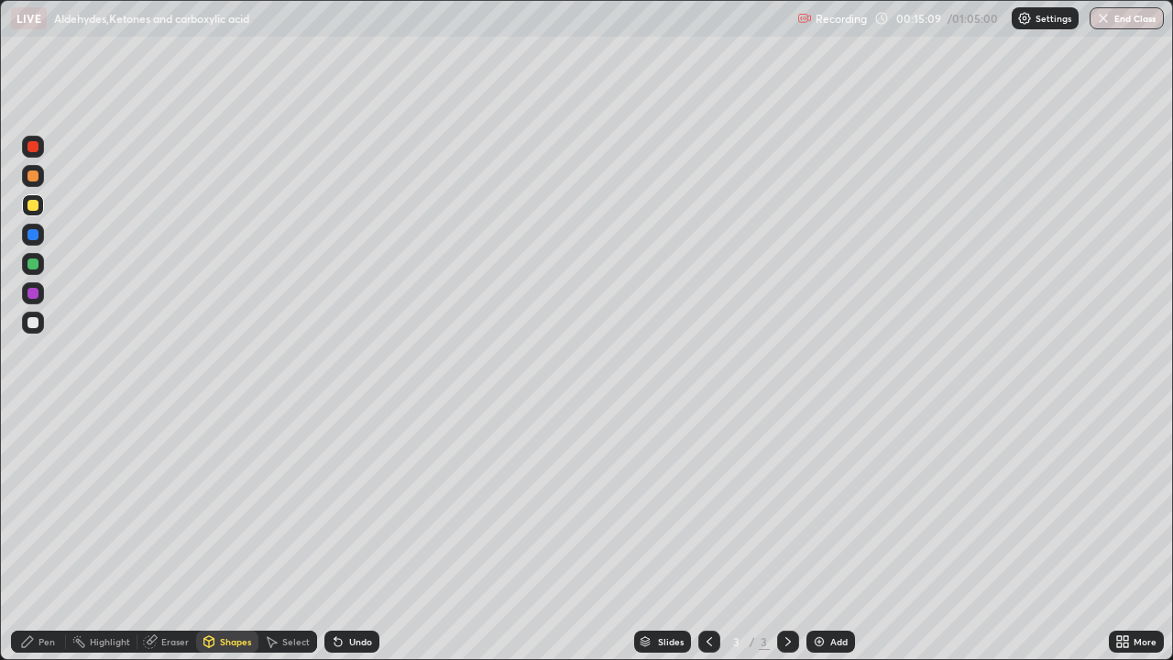
click at [355, 511] on div "Undo" at bounding box center [360, 641] width 23 height 9
click at [344, 511] on div "Undo" at bounding box center [351, 641] width 55 height 22
click at [50, 511] on div "Pen" at bounding box center [46, 641] width 16 height 9
click at [35, 330] on div at bounding box center [33, 323] width 22 height 22
click at [33, 208] on div at bounding box center [32, 205] width 11 height 11
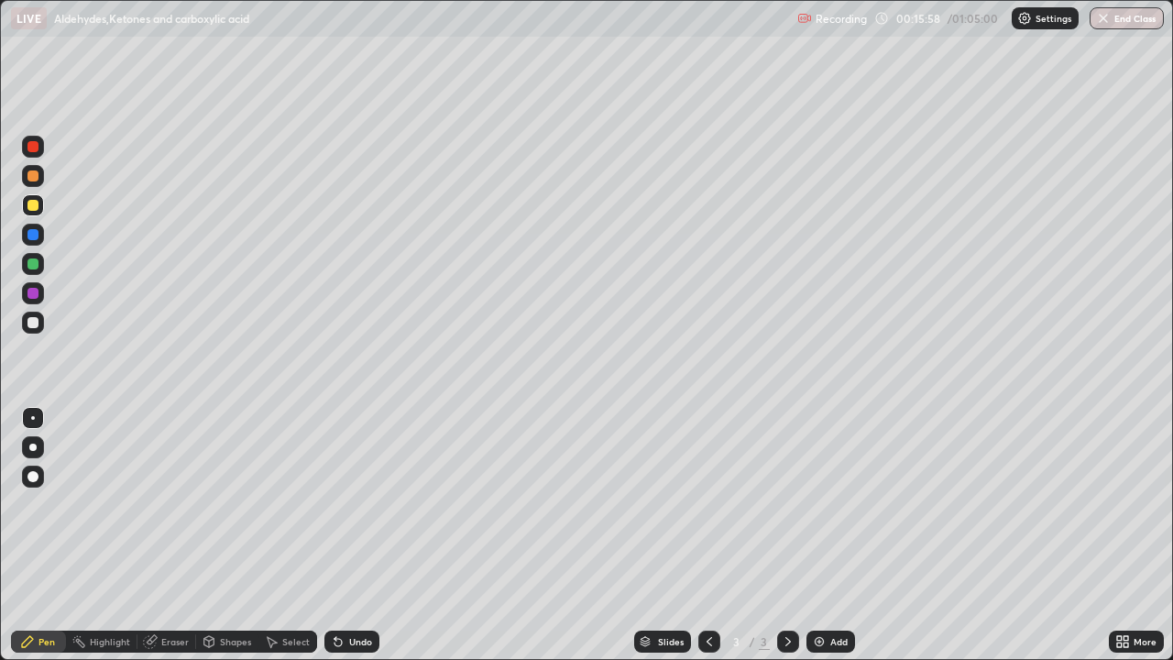
click at [36, 326] on div at bounding box center [32, 322] width 11 height 11
click at [363, 511] on div "Undo" at bounding box center [351, 641] width 55 height 22
click at [359, 511] on div "Undo" at bounding box center [351, 641] width 55 height 22
click at [357, 511] on div "Undo" at bounding box center [360, 641] width 23 height 9
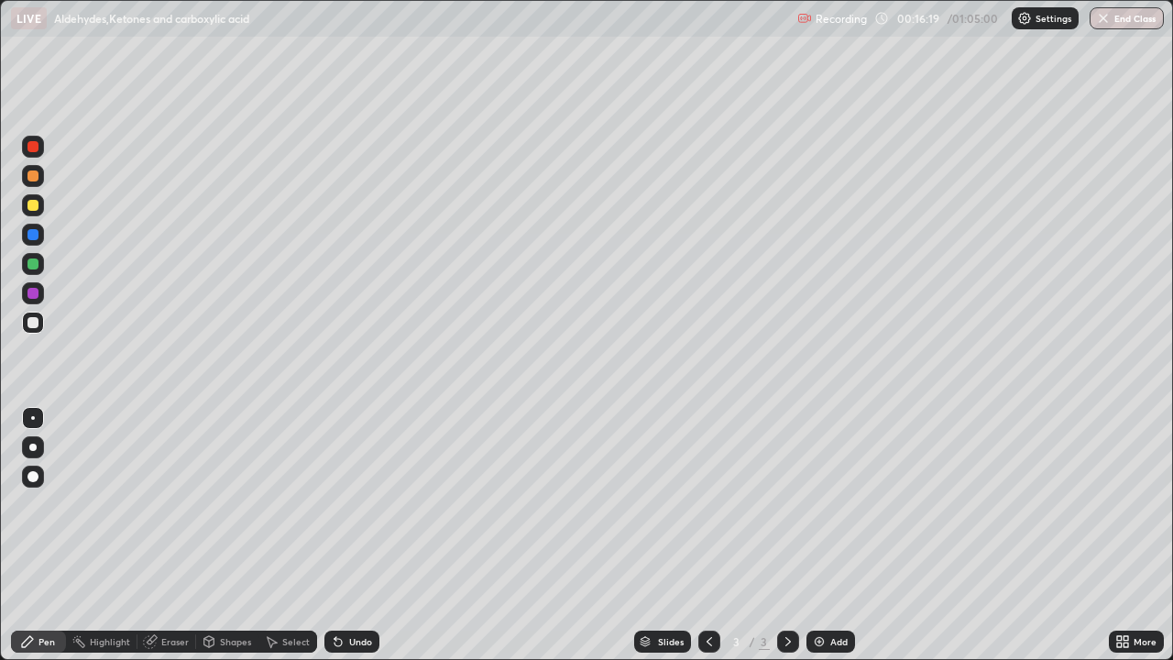
click at [32, 204] on div at bounding box center [32, 205] width 11 height 11
click at [234, 511] on div "Shapes" at bounding box center [235, 641] width 31 height 9
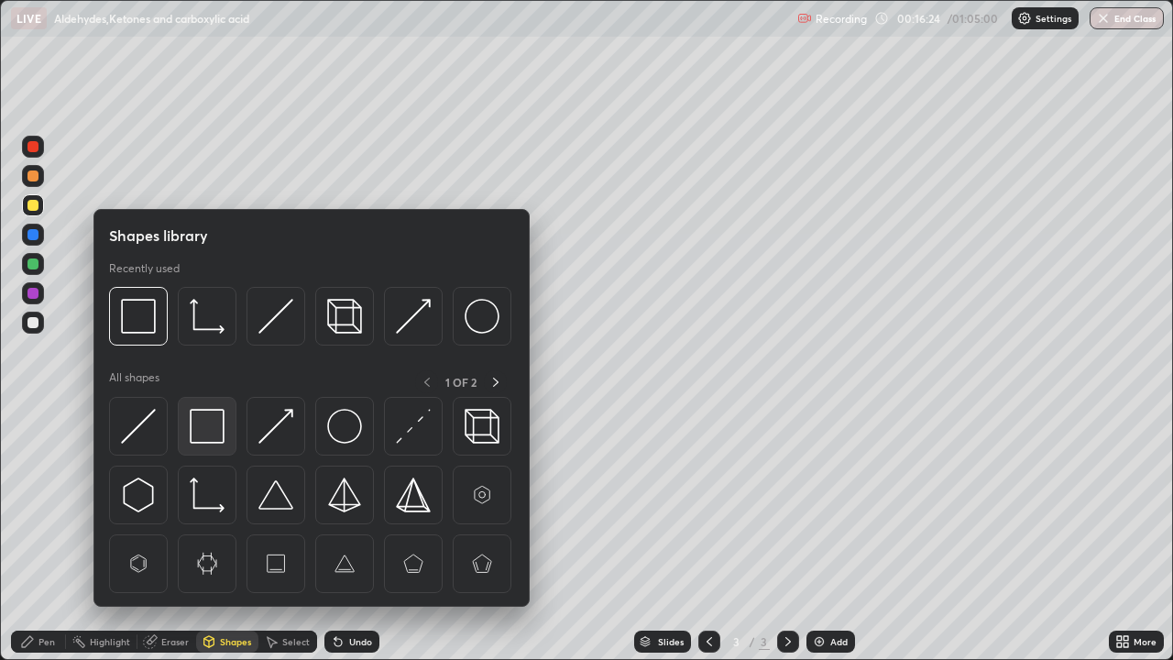
click at [209, 429] on img at bounding box center [207, 426] width 35 height 35
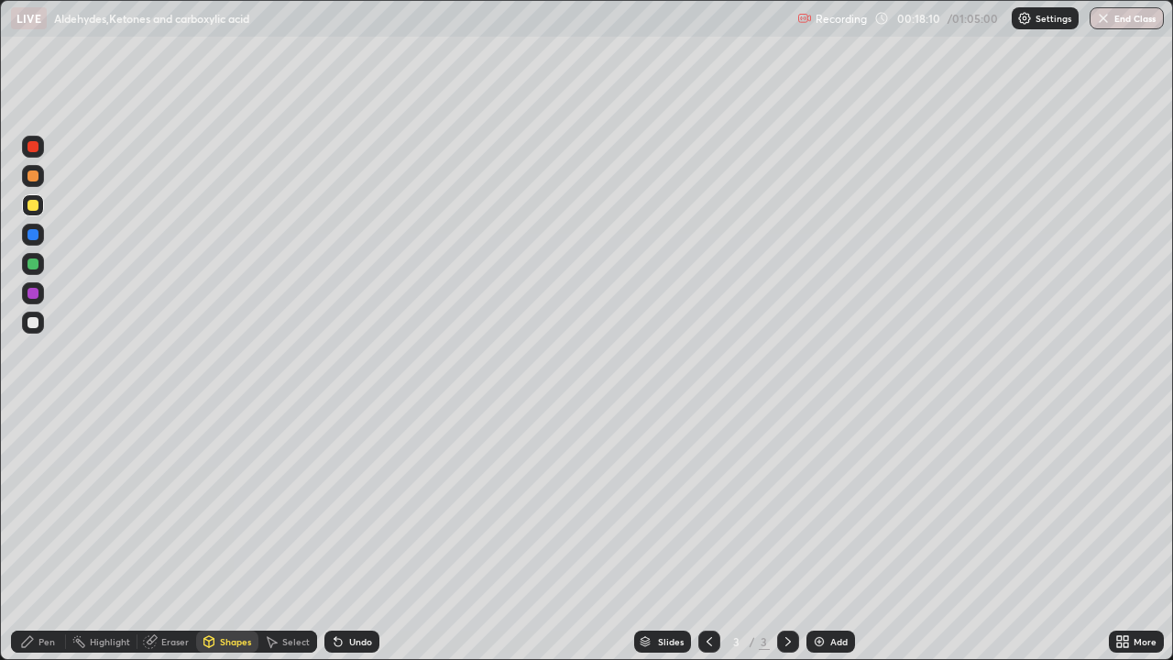
click at [349, 511] on div "Undo" at bounding box center [360, 641] width 23 height 9
click at [49, 511] on div "Pen" at bounding box center [46, 641] width 16 height 9
click at [161, 511] on div "Eraser" at bounding box center [174, 641] width 27 height 9
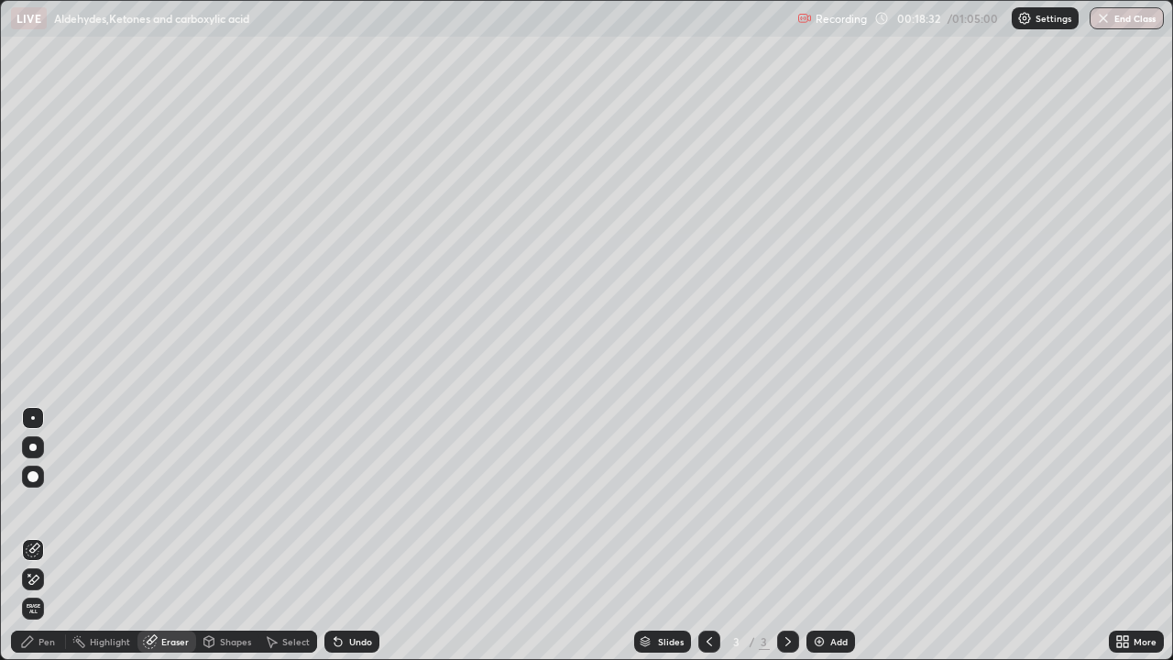
click at [39, 511] on div "Pen" at bounding box center [46, 641] width 16 height 9
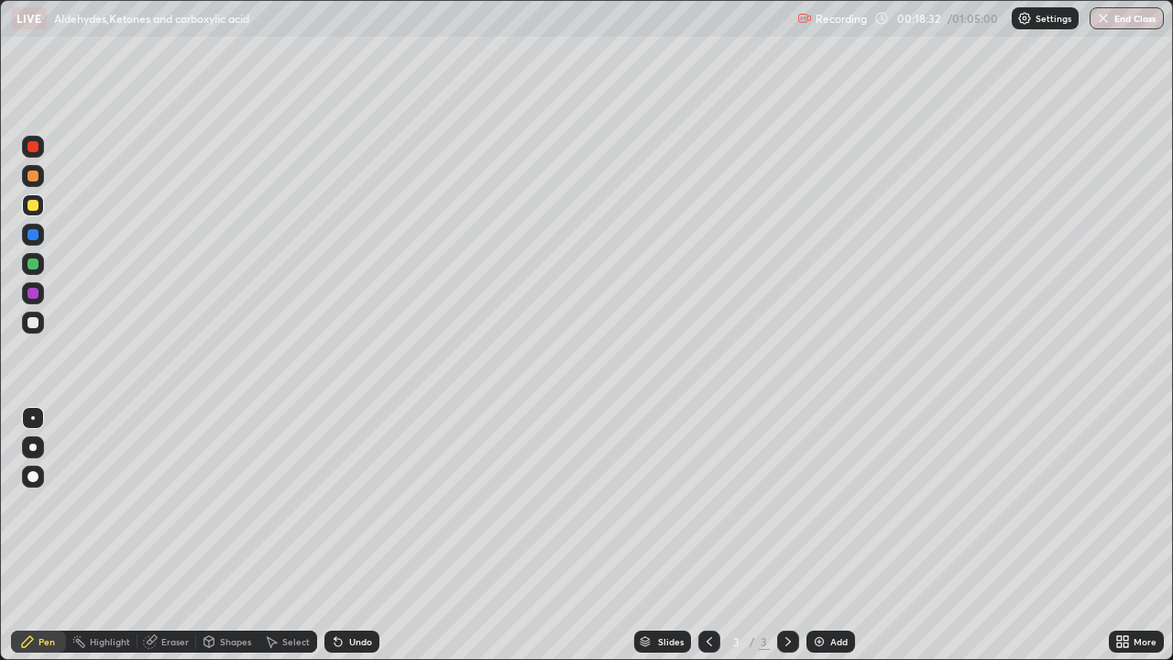
click at [32, 327] on div at bounding box center [32, 322] width 11 height 11
click at [819, 511] on img at bounding box center [819, 641] width 15 height 15
click at [35, 326] on div at bounding box center [32, 322] width 11 height 11
click at [38, 210] on div at bounding box center [33, 205] width 22 height 22
click at [35, 323] on div at bounding box center [32, 322] width 11 height 11
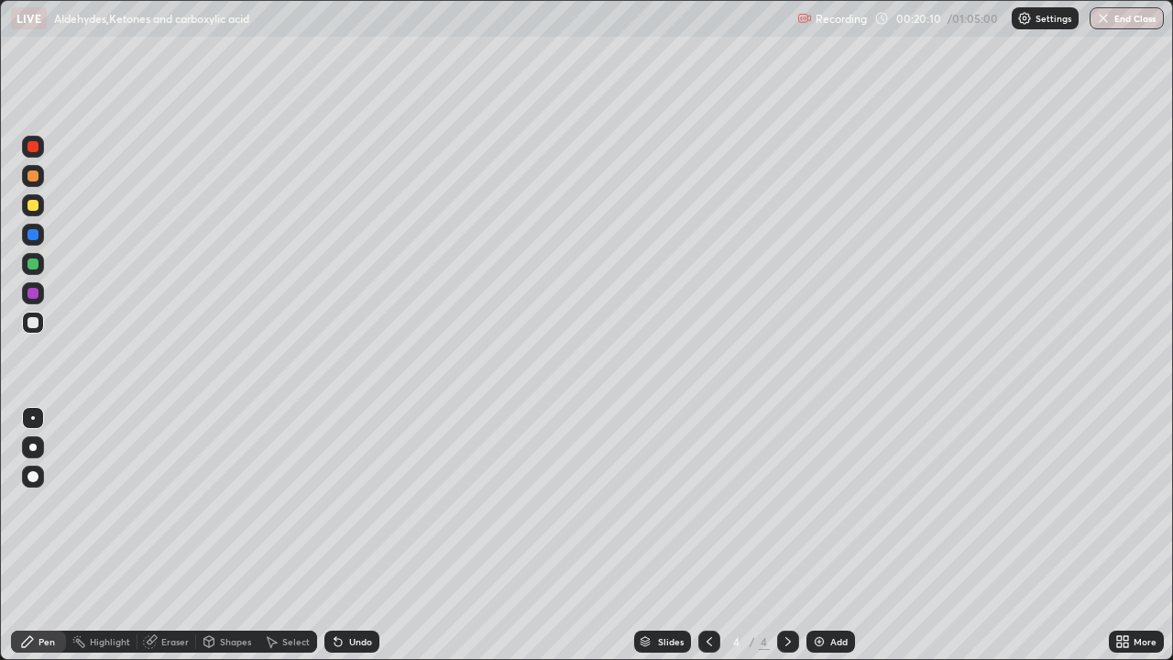
click at [366, 511] on div "Undo" at bounding box center [351, 641] width 55 height 22
click at [358, 511] on div "Undo" at bounding box center [360, 641] width 23 height 9
click at [355, 511] on div "Undo" at bounding box center [360, 641] width 23 height 9
click at [358, 511] on div "Undo" at bounding box center [360, 641] width 23 height 9
click at [366, 511] on div "Undo" at bounding box center [360, 641] width 23 height 9
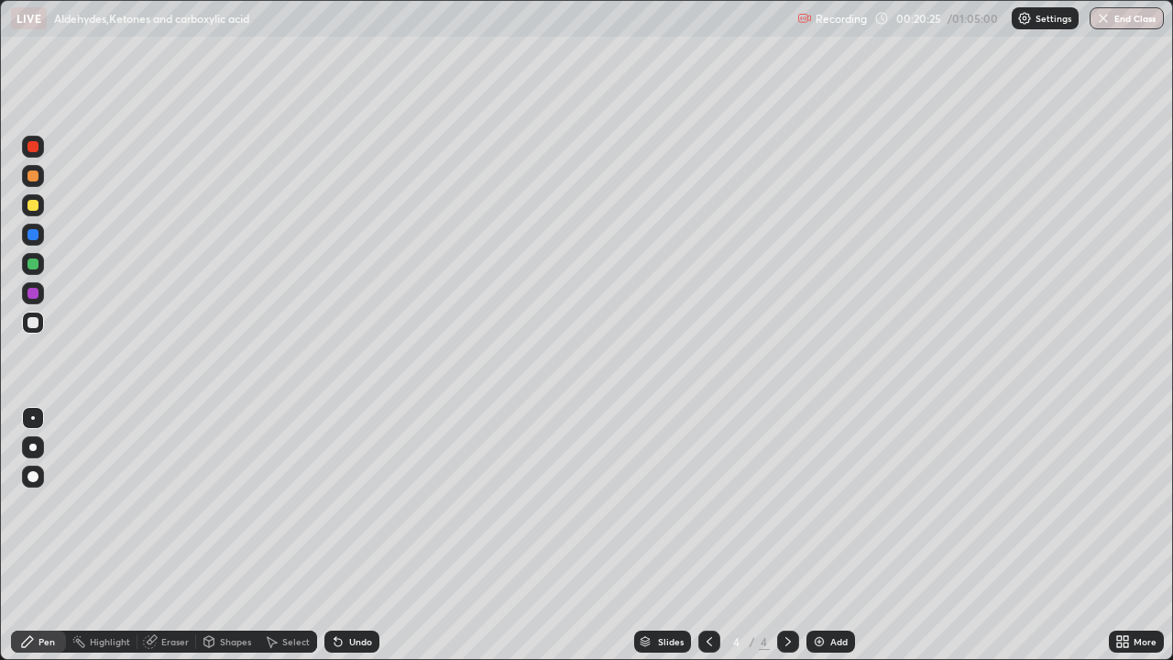
click at [363, 511] on div "Undo" at bounding box center [351, 641] width 55 height 22
click at [31, 207] on div at bounding box center [32, 205] width 11 height 11
click at [33, 323] on div at bounding box center [32, 322] width 11 height 11
click at [38, 214] on div at bounding box center [33, 205] width 22 height 22
click at [35, 326] on div at bounding box center [32, 322] width 11 height 11
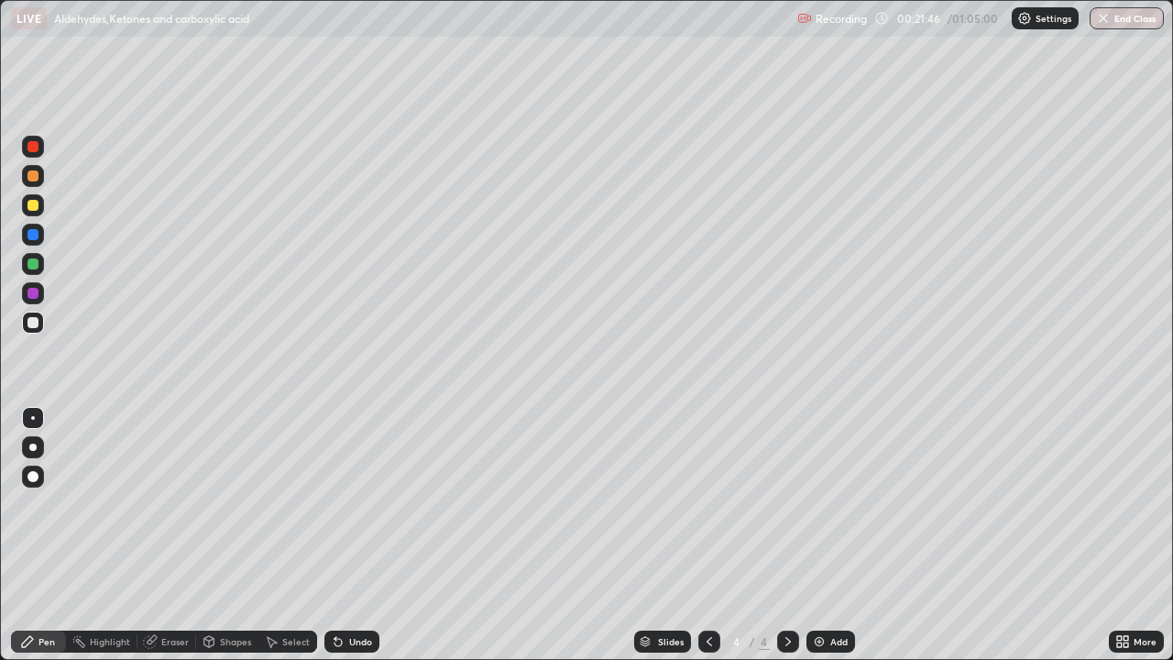
click at [35, 210] on div at bounding box center [32, 205] width 11 height 11
click at [36, 330] on div at bounding box center [33, 323] width 22 height 22
click at [35, 205] on div at bounding box center [32, 205] width 11 height 11
click at [364, 511] on div "Undo" at bounding box center [351, 641] width 55 height 22
click at [708, 511] on icon at bounding box center [708, 641] width 5 height 9
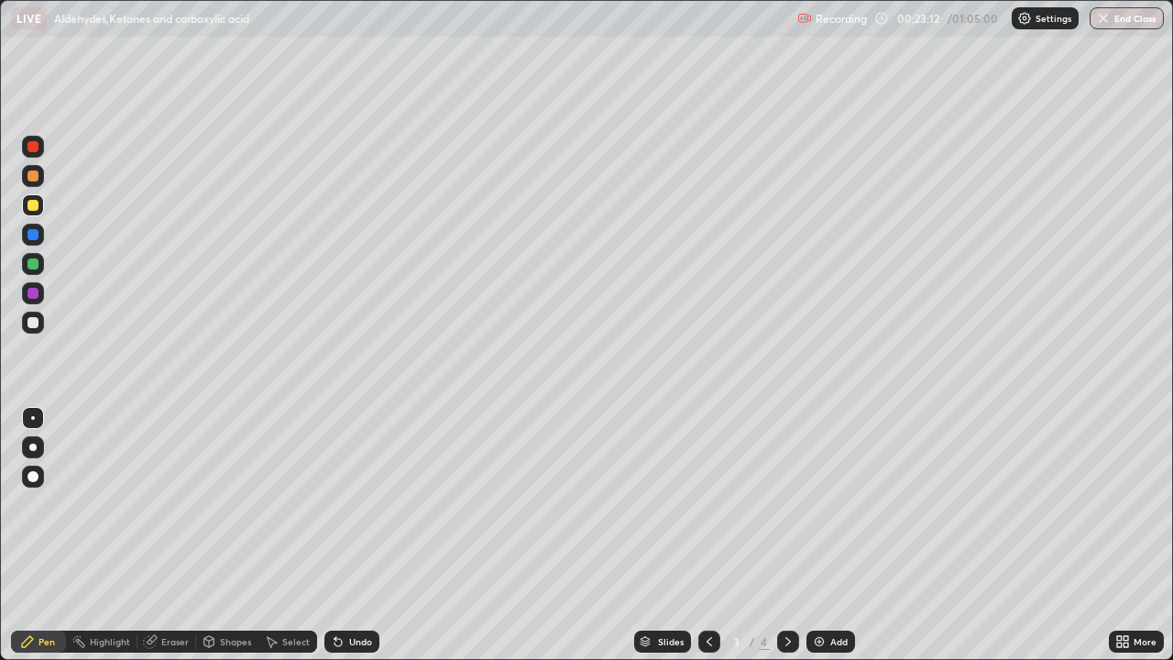
click at [787, 511] on icon at bounding box center [788, 641] width 15 height 15
click at [33, 323] on div at bounding box center [32, 322] width 11 height 11
click at [33, 207] on div at bounding box center [32, 205] width 11 height 11
click at [41, 333] on div at bounding box center [33, 322] width 22 height 29
click at [30, 202] on div at bounding box center [32, 205] width 11 height 11
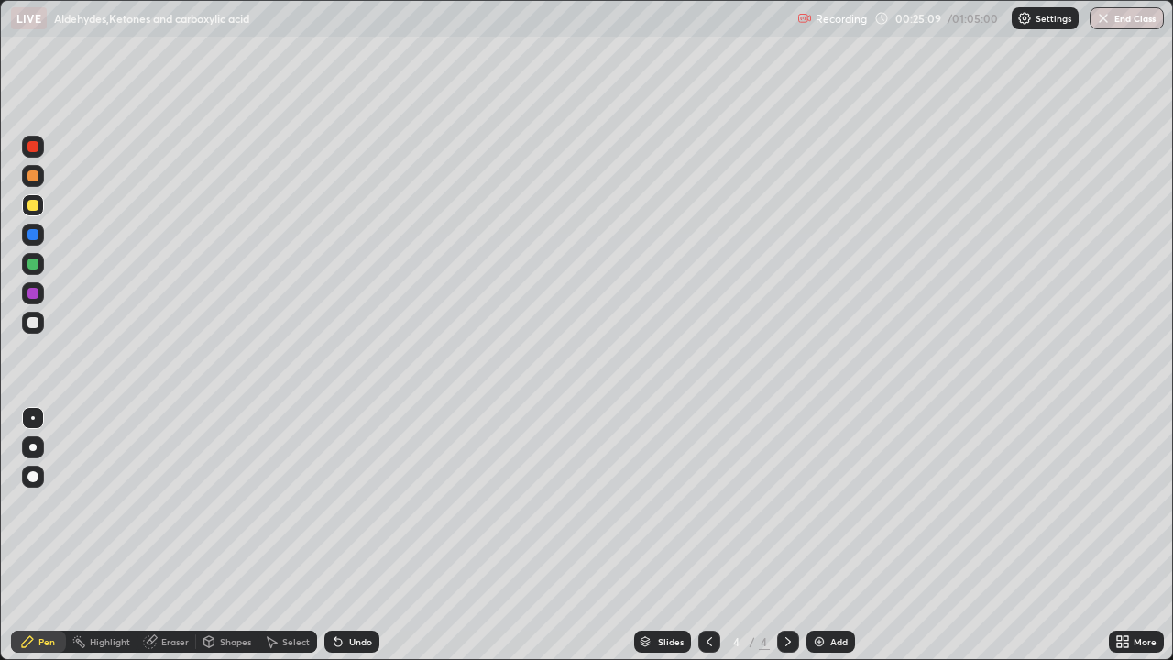
click at [39, 327] on div at bounding box center [33, 323] width 22 height 22
click at [34, 212] on div at bounding box center [33, 205] width 22 height 22
click at [34, 206] on div at bounding box center [32, 205] width 11 height 11
click at [39, 330] on div at bounding box center [33, 323] width 22 height 22
click at [38, 206] on div at bounding box center [32, 205] width 11 height 11
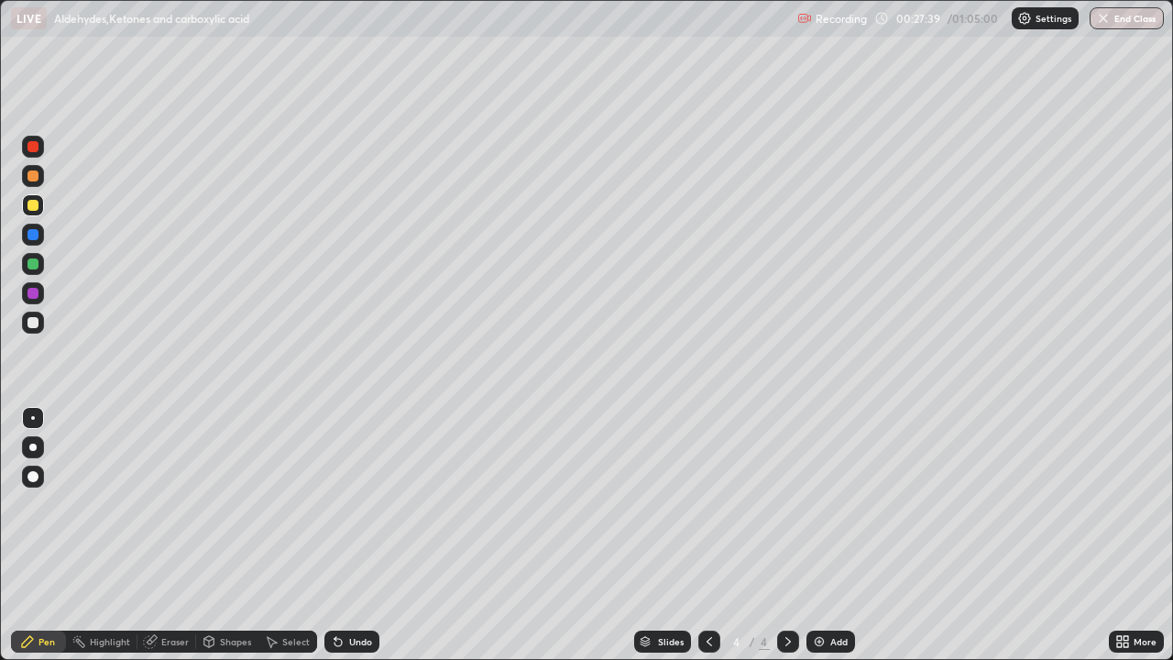
click at [32, 325] on div at bounding box center [32, 322] width 11 height 11
click at [820, 511] on img at bounding box center [819, 641] width 15 height 15
click at [36, 206] on div at bounding box center [32, 205] width 11 height 11
click at [33, 325] on div at bounding box center [32, 322] width 11 height 11
click at [37, 206] on div at bounding box center [32, 205] width 11 height 11
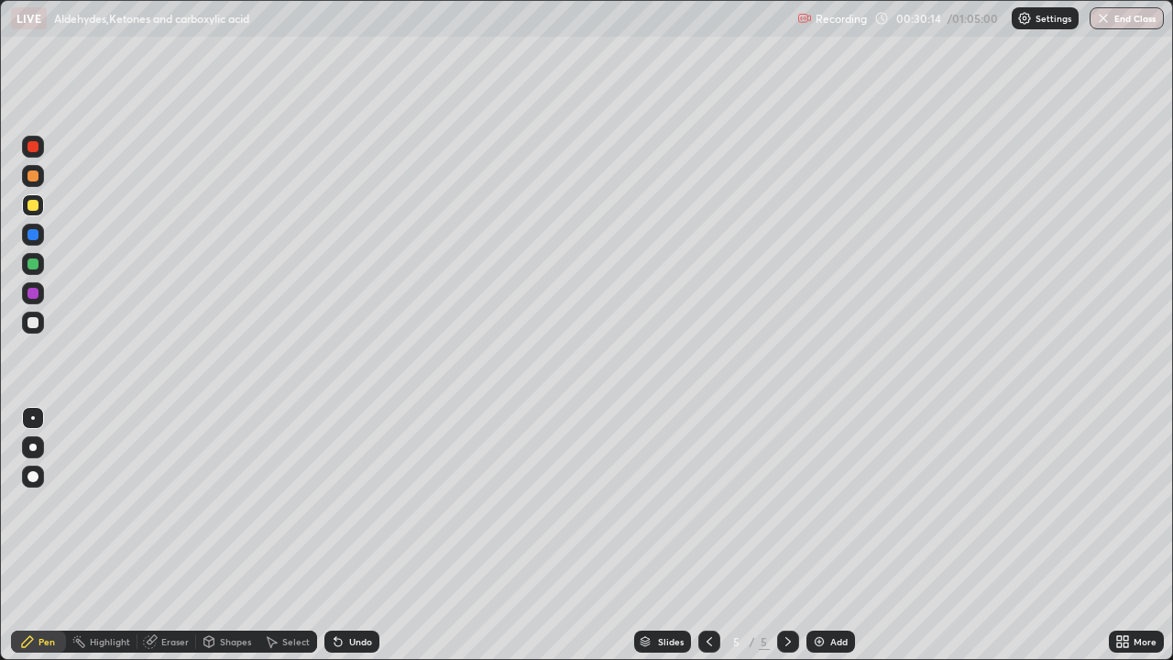
click at [38, 321] on div at bounding box center [32, 322] width 11 height 11
click at [35, 212] on div at bounding box center [33, 205] width 22 height 22
click at [37, 326] on div at bounding box center [32, 322] width 11 height 11
click at [360, 511] on div "Undo" at bounding box center [360, 641] width 23 height 9
click at [364, 511] on div "Undo" at bounding box center [360, 641] width 23 height 9
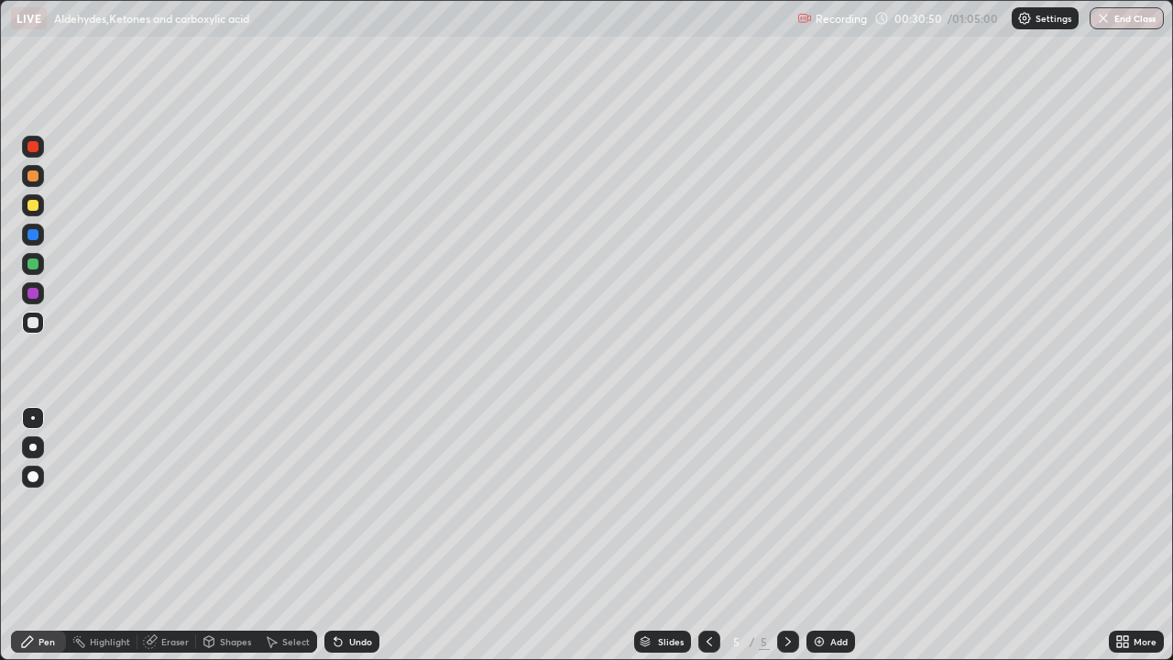
click at [364, 511] on div "Undo" at bounding box center [351, 641] width 55 height 22
click at [361, 511] on div "Undo" at bounding box center [360, 641] width 23 height 9
click at [358, 511] on div "Undo" at bounding box center [360, 641] width 23 height 9
click at [343, 511] on div "Undo" at bounding box center [351, 641] width 55 height 22
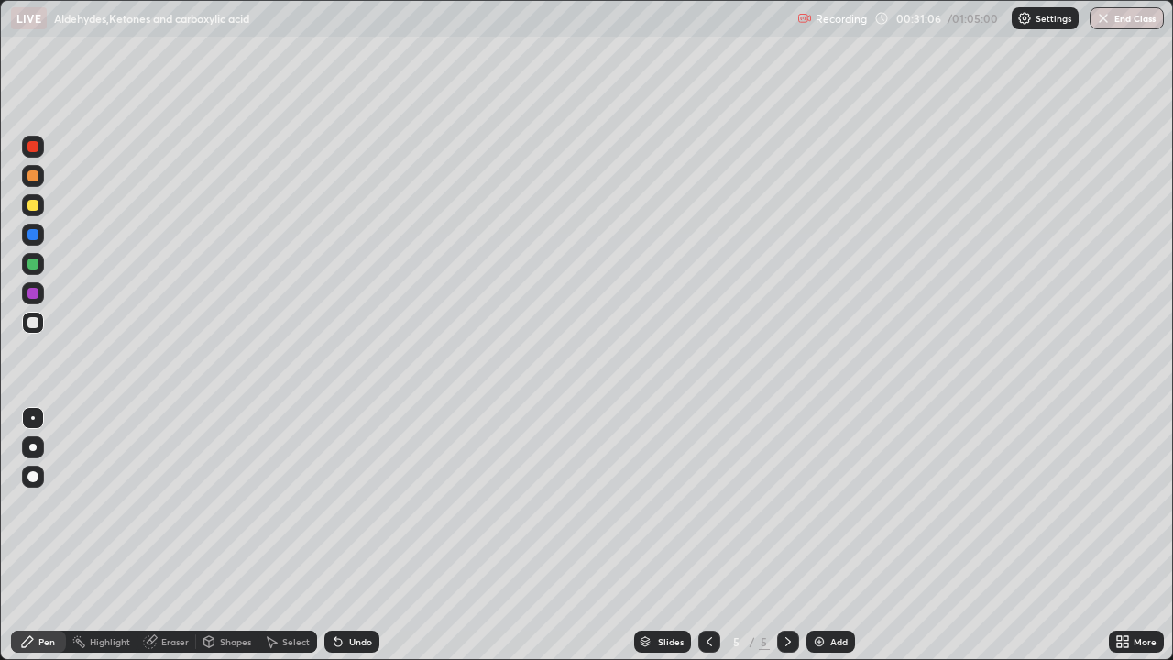
click at [345, 511] on div "Undo" at bounding box center [351, 641] width 55 height 22
click at [35, 213] on div at bounding box center [33, 205] width 22 height 22
click at [350, 511] on div "Undo" at bounding box center [351, 641] width 55 height 22
click at [33, 323] on div at bounding box center [32, 322] width 11 height 11
click at [33, 209] on div at bounding box center [32, 205] width 11 height 11
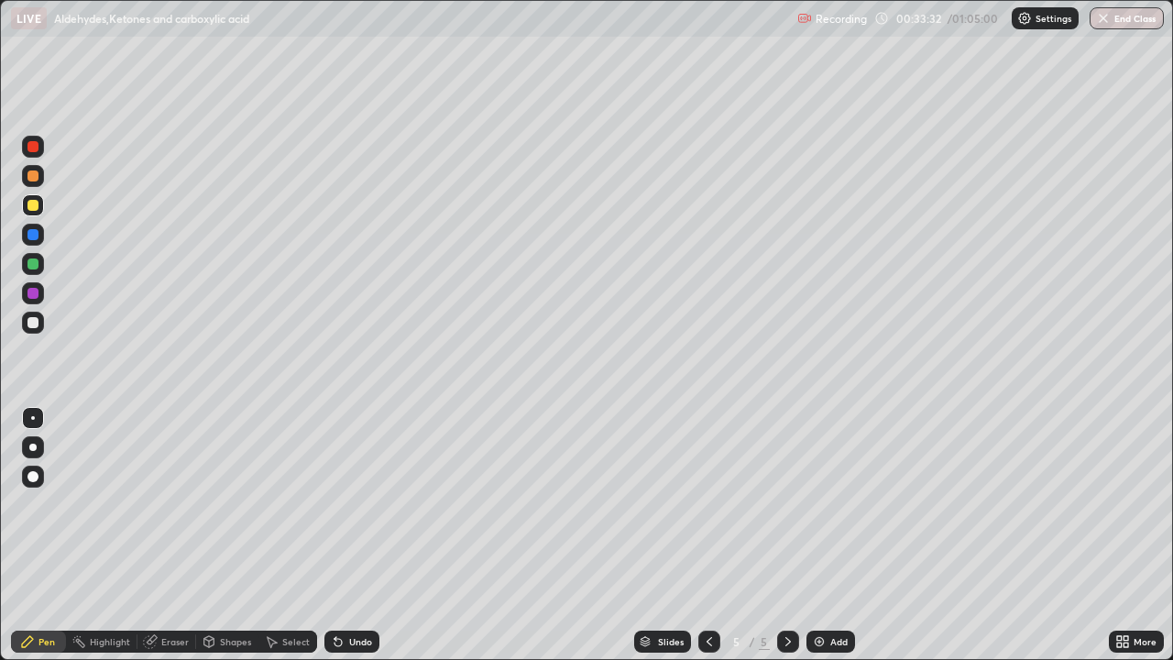
click at [36, 327] on div at bounding box center [32, 322] width 11 height 11
click at [354, 511] on div "Undo" at bounding box center [360, 641] width 23 height 9
click at [349, 511] on div "Undo" at bounding box center [360, 641] width 23 height 9
click at [350, 511] on div "Undo" at bounding box center [360, 641] width 23 height 9
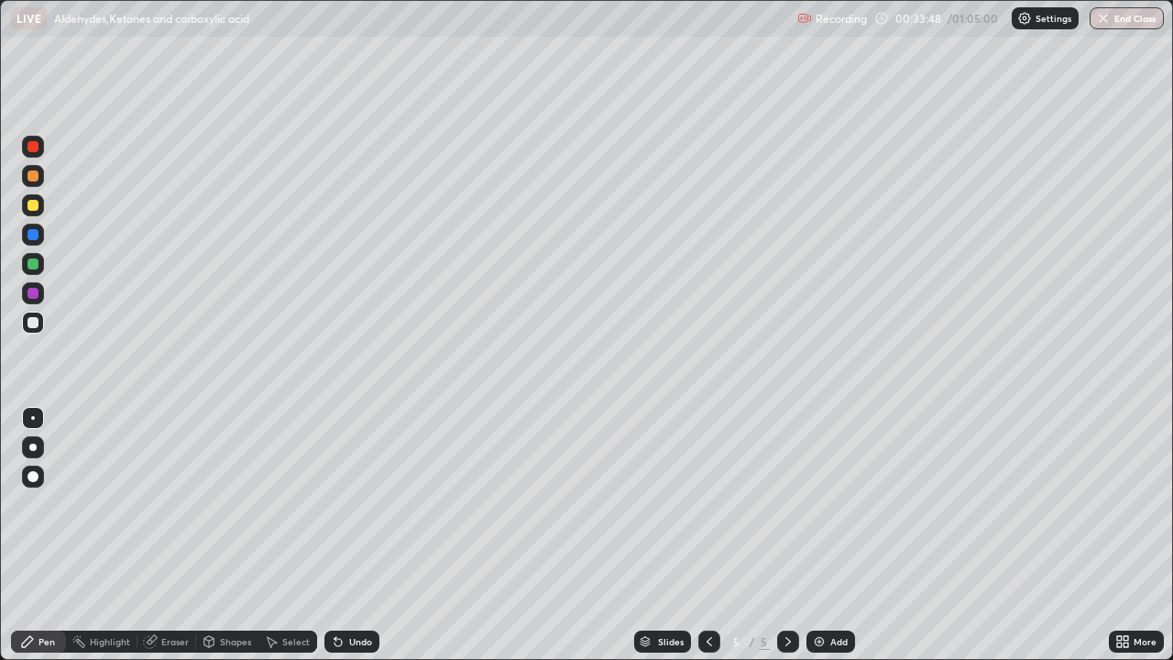
click at [40, 209] on div at bounding box center [33, 205] width 22 height 22
click at [36, 325] on div at bounding box center [32, 322] width 11 height 11
click at [33, 206] on div at bounding box center [32, 205] width 11 height 11
click at [357, 511] on div "Undo" at bounding box center [360, 641] width 23 height 9
click at [353, 511] on div "Undo" at bounding box center [360, 641] width 23 height 9
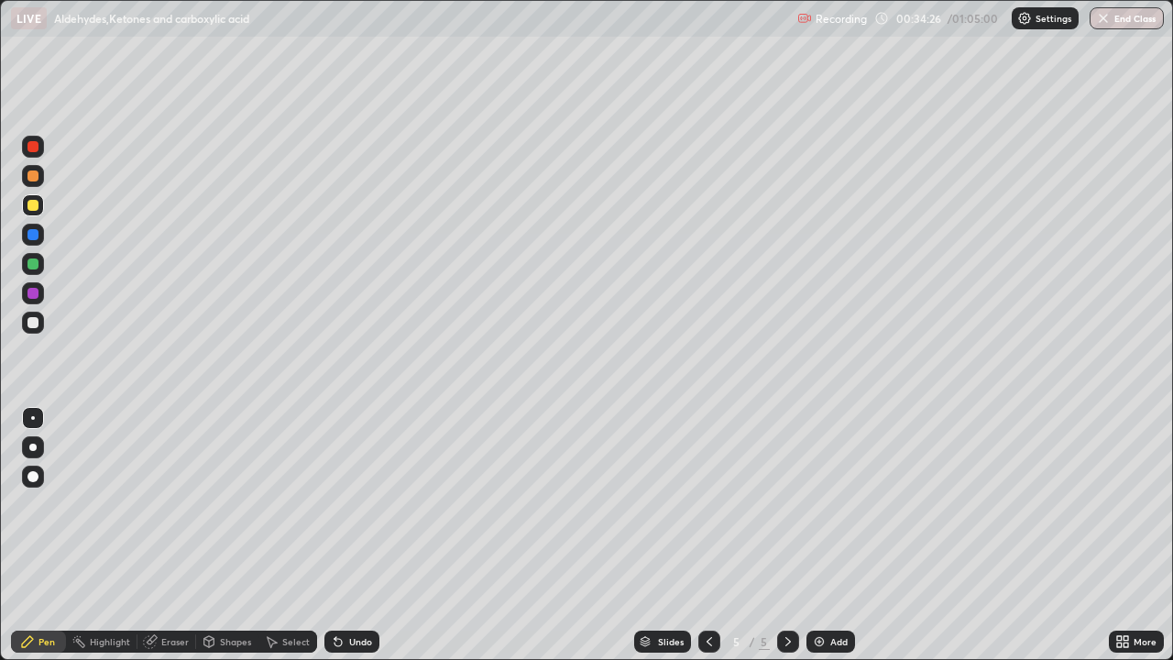
click at [38, 323] on div at bounding box center [32, 322] width 11 height 11
click at [43, 211] on div at bounding box center [33, 205] width 22 height 22
click at [814, 511] on img at bounding box center [819, 641] width 15 height 15
click at [39, 324] on div at bounding box center [33, 323] width 22 height 22
click at [37, 208] on div at bounding box center [32, 205] width 11 height 11
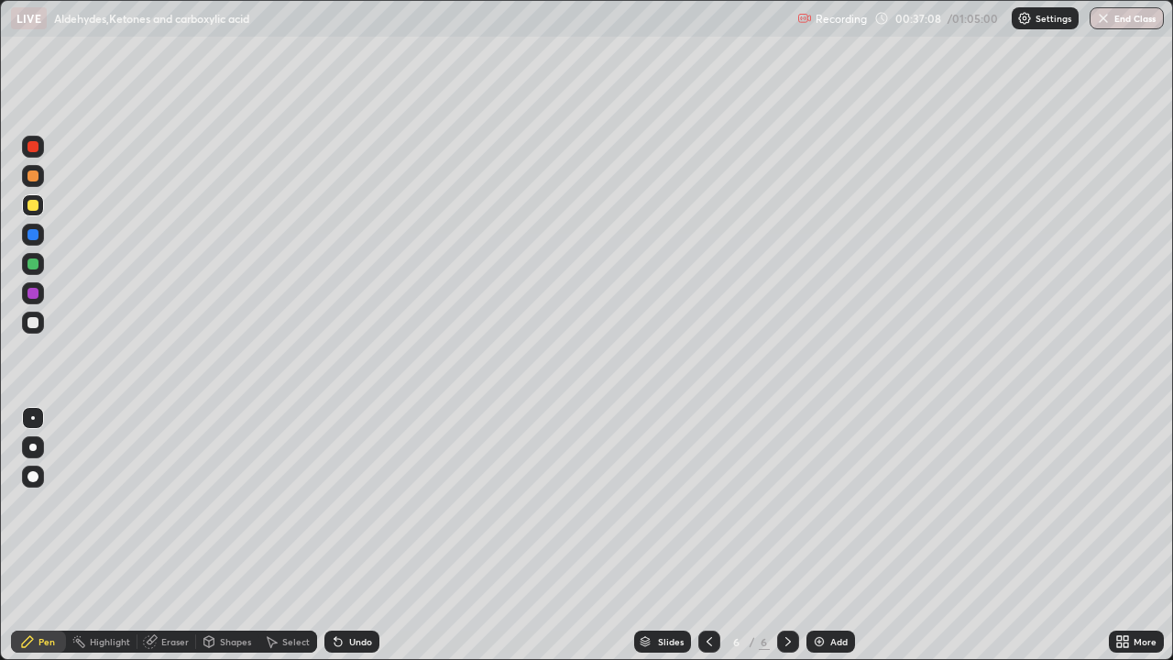
click at [38, 324] on div at bounding box center [32, 322] width 11 height 11
click at [33, 212] on div at bounding box center [33, 205] width 22 height 22
click at [36, 326] on div at bounding box center [32, 322] width 11 height 11
click at [33, 206] on div at bounding box center [32, 205] width 11 height 11
click at [172, 511] on div "Eraser" at bounding box center [166, 641] width 59 height 22
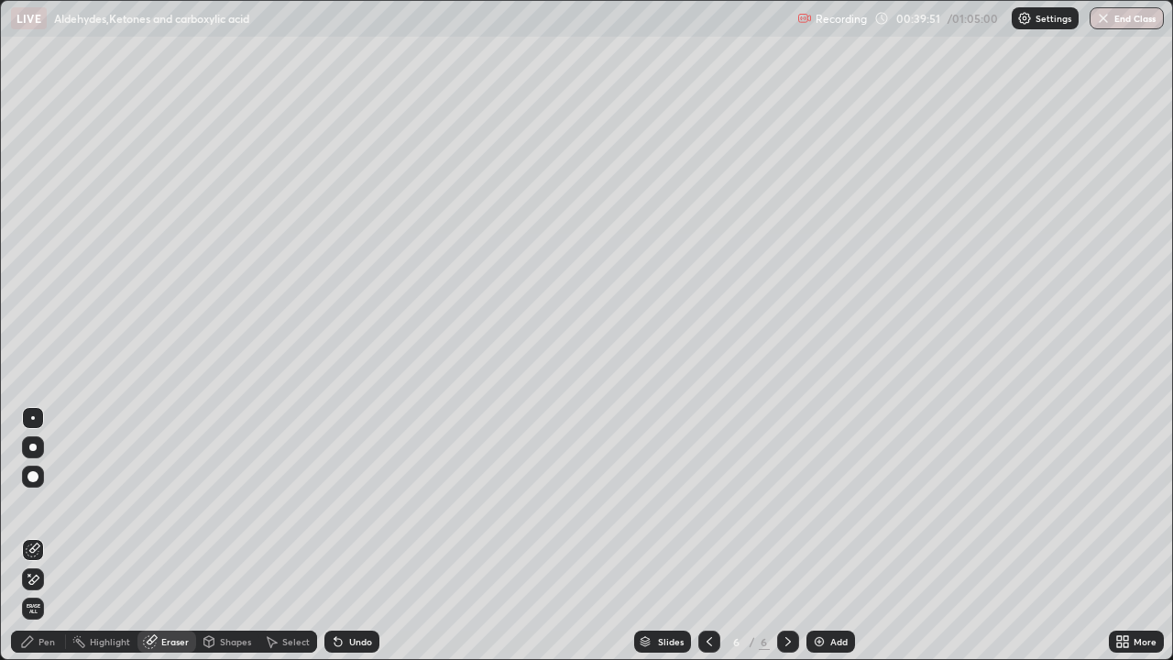
click at [35, 511] on icon at bounding box center [27, 641] width 15 height 15
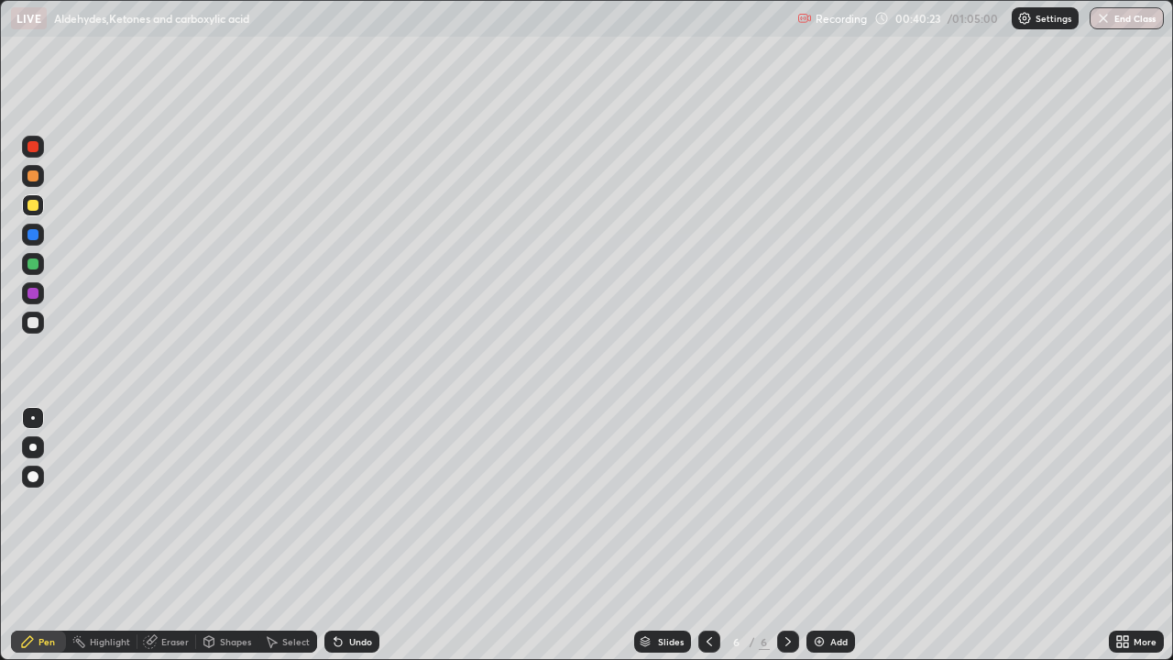
click at [37, 322] on div at bounding box center [32, 322] width 11 height 11
click at [36, 210] on div at bounding box center [32, 205] width 11 height 11
click at [31, 326] on div at bounding box center [32, 322] width 11 height 11
click at [33, 205] on div at bounding box center [32, 205] width 11 height 11
click at [33, 323] on div at bounding box center [32, 322] width 11 height 11
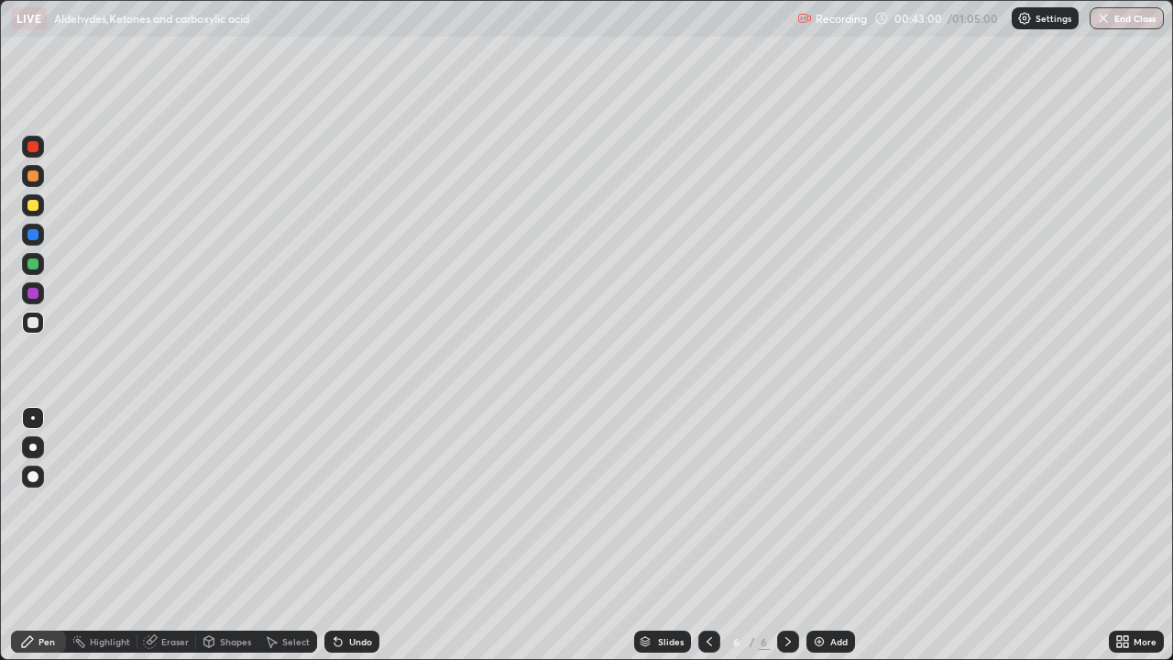
click at [39, 211] on div at bounding box center [33, 205] width 22 height 22
click at [34, 326] on div at bounding box center [32, 322] width 11 height 11
click at [706, 511] on icon at bounding box center [709, 641] width 15 height 15
click at [706, 511] on icon at bounding box center [708, 641] width 5 height 9
click at [706, 511] on icon at bounding box center [709, 641] width 15 height 15
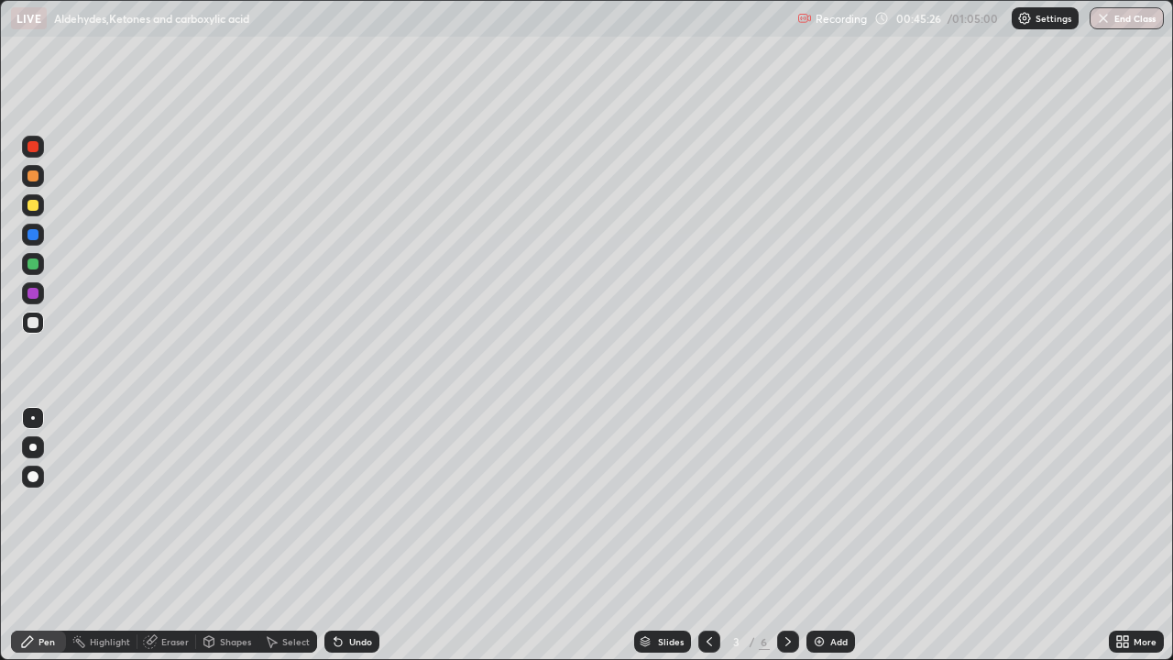
click at [707, 511] on icon at bounding box center [709, 641] width 15 height 15
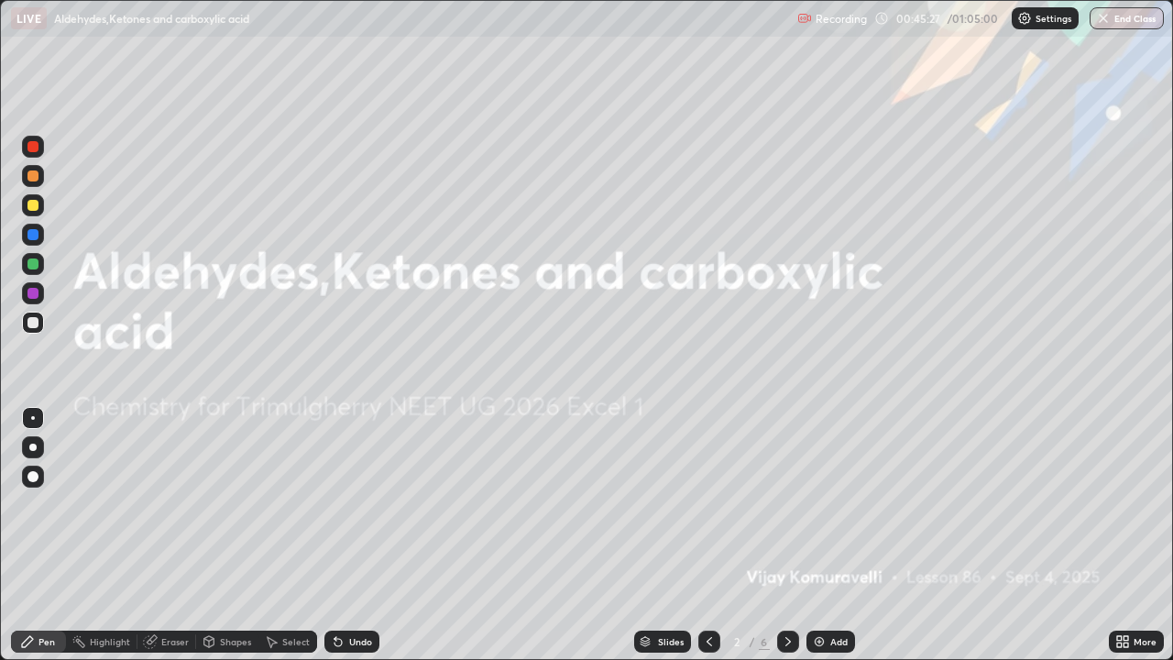
click at [784, 511] on icon at bounding box center [788, 641] width 15 height 15
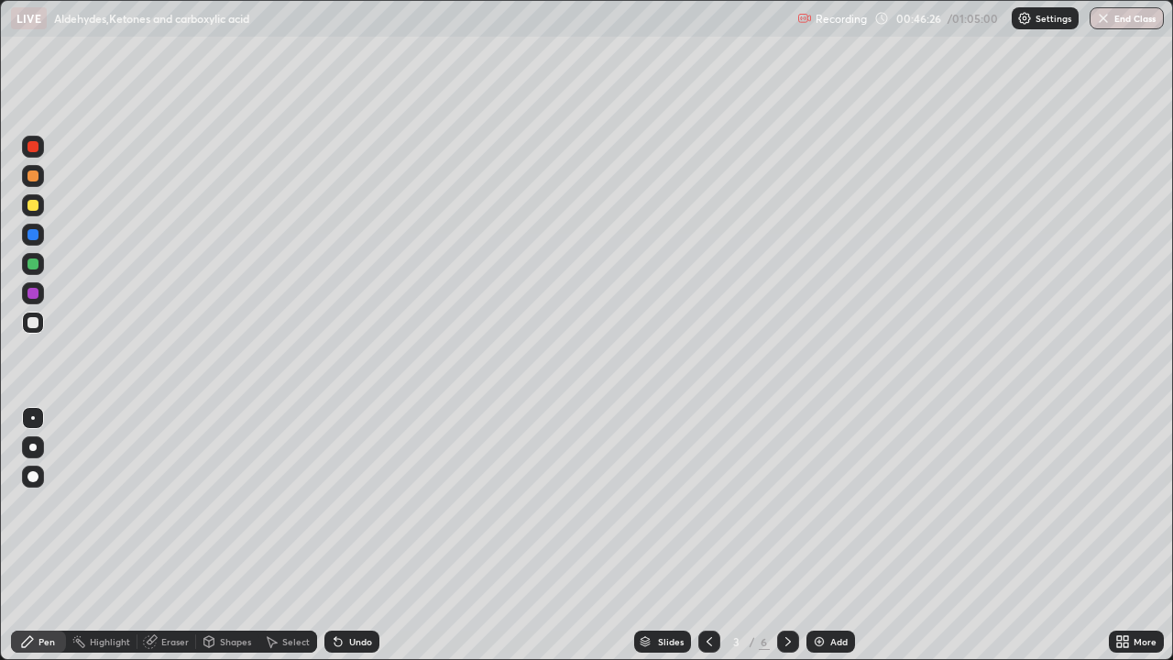
click at [33, 209] on div at bounding box center [32, 205] width 11 height 11
click at [33, 327] on div at bounding box center [32, 322] width 11 height 11
click at [784, 511] on icon at bounding box center [788, 641] width 15 height 15
click at [706, 511] on icon at bounding box center [709, 641] width 15 height 15
click at [786, 511] on icon at bounding box center [788, 641] width 15 height 15
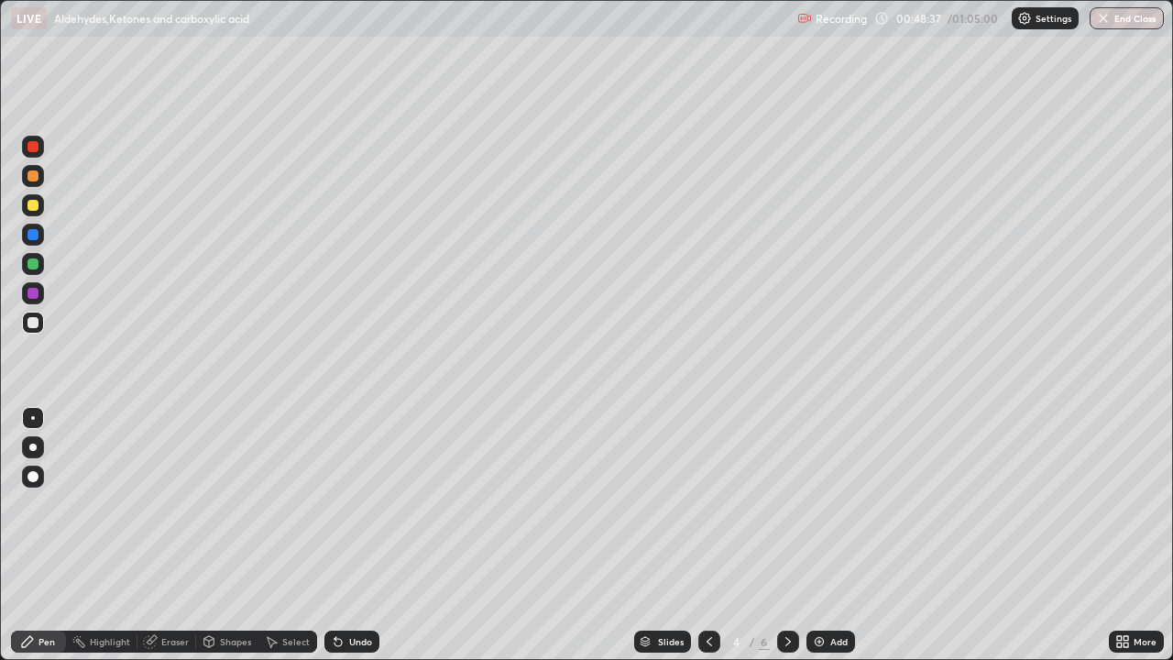
click at [786, 511] on icon at bounding box center [788, 641] width 15 height 15
click at [786, 511] on icon at bounding box center [787, 641] width 5 height 9
click at [823, 511] on img at bounding box center [819, 641] width 15 height 15
click at [35, 326] on div at bounding box center [32, 322] width 11 height 11
click at [34, 208] on div at bounding box center [32, 205] width 11 height 11
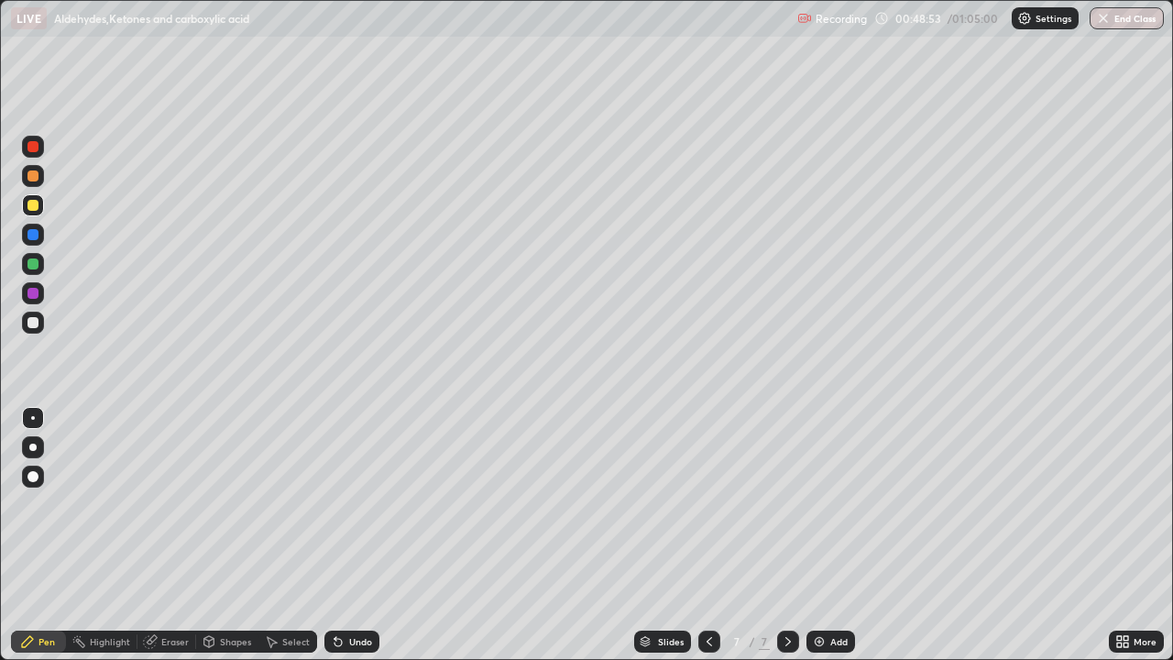
click at [38, 325] on div at bounding box center [32, 322] width 11 height 11
click at [38, 207] on div at bounding box center [32, 205] width 11 height 11
click at [33, 322] on div at bounding box center [32, 322] width 11 height 11
click at [34, 214] on div at bounding box center [33, 205] width 22 height 22
click at [40, 333] on div at bounding box center [33, 322] width 22 height 29
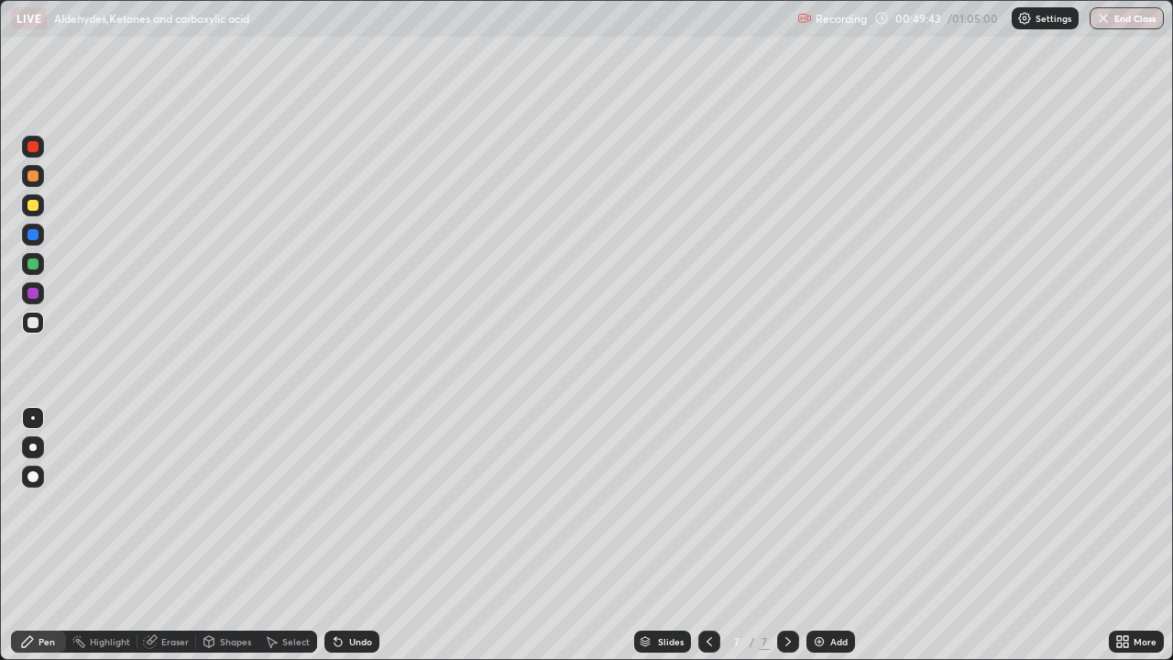
click at [34, 214] on div at bounding box center [33, 205] width 22 height 22
click at [28, 323] on div at bounding box center [32, 322] width 11 height 11
click at [354, 511] on div "Undo" at bounding box center [360, 641] width 23 height 9
click at [371, 511] on div "Undo" at bounding box center [351, 641] width 55 height 22
click at [363, 511] on div "Undo" at bounding box center [360, 641] width 23 height 9
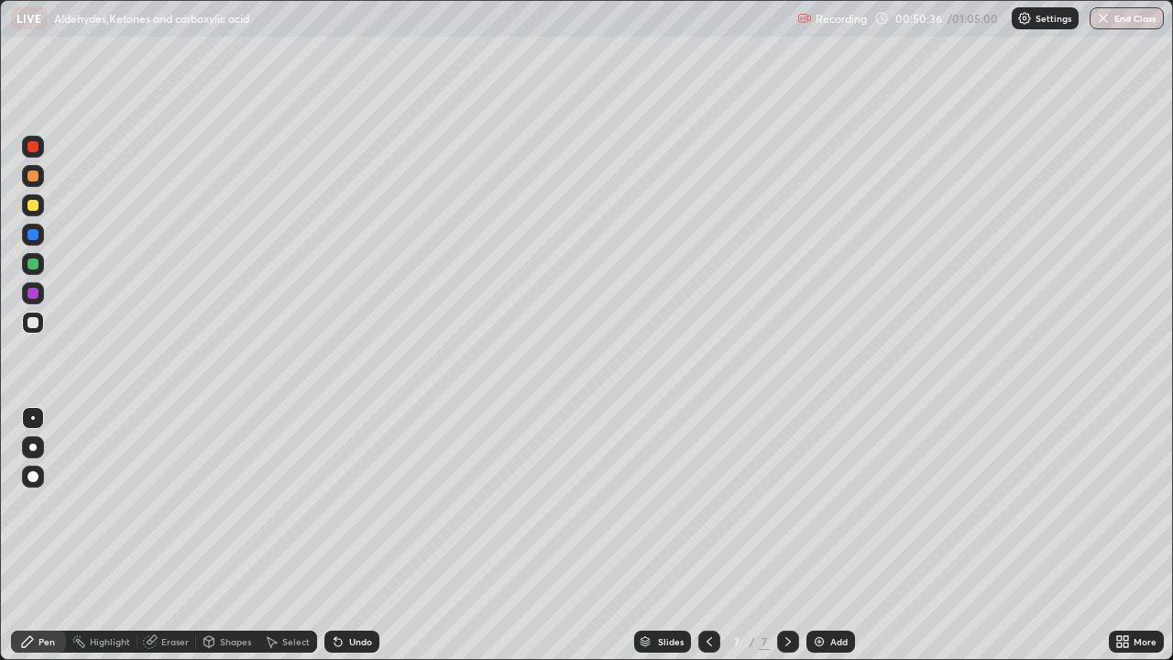
click at [359, 511] on div "Undo" at bounding box center [360, 641] width 23 height 9
click at [33, 207] on div at bounding box center [32, 205] width 11 height 11
click at [215, 511] on div "Shapes" at bounding box center [227, 641] width 62 height 22
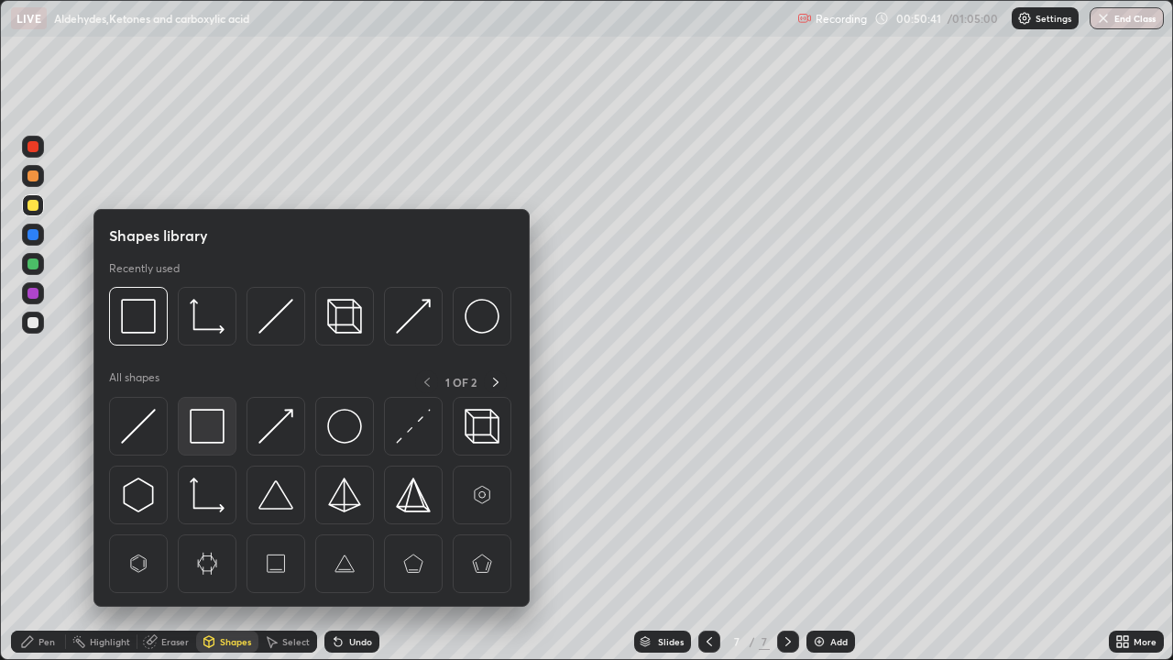
click at [213, 430] on img at bounding box center [207, 426] width 35 height 35
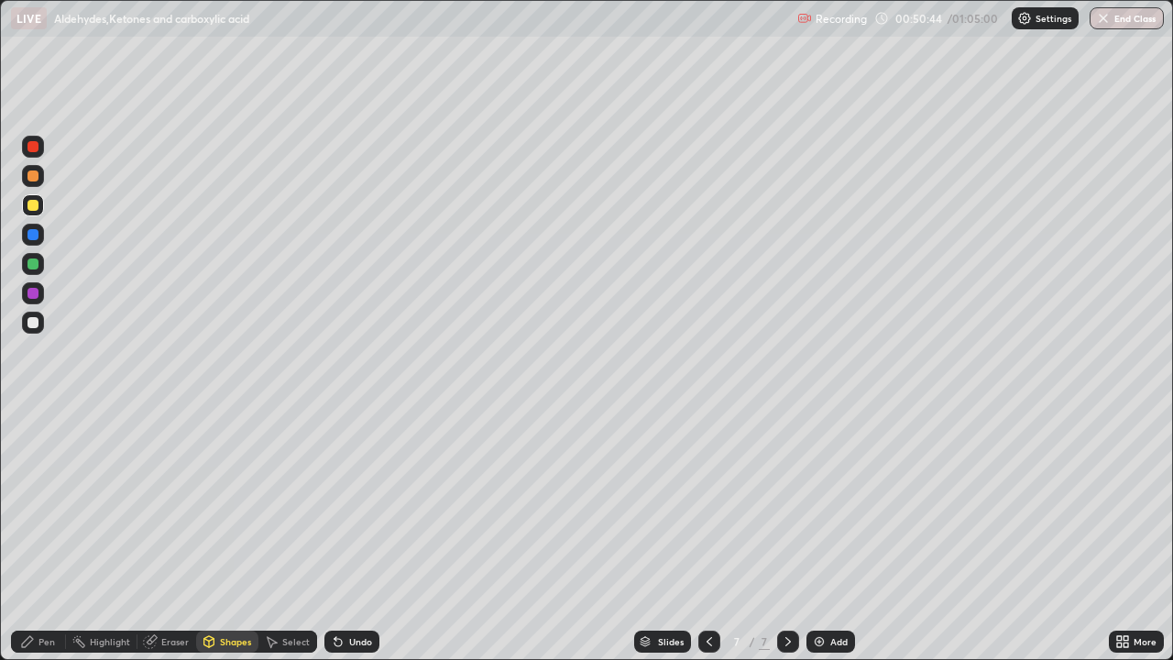
click at [39, 511] on div "Pen" at bounding box center [46, 641] width 16 height 9
click at [34, 323] on div at bounding box center [32, 322] width 11 height 11
click at [706, 511] on icon at bounding box center [708, 641] width 5 height 9
click at [708, 511] on div at bounding box center [709, 641] width 22 height 22
click at [707, 511] on icon at bounding box center [709, 641] width 15 height 15
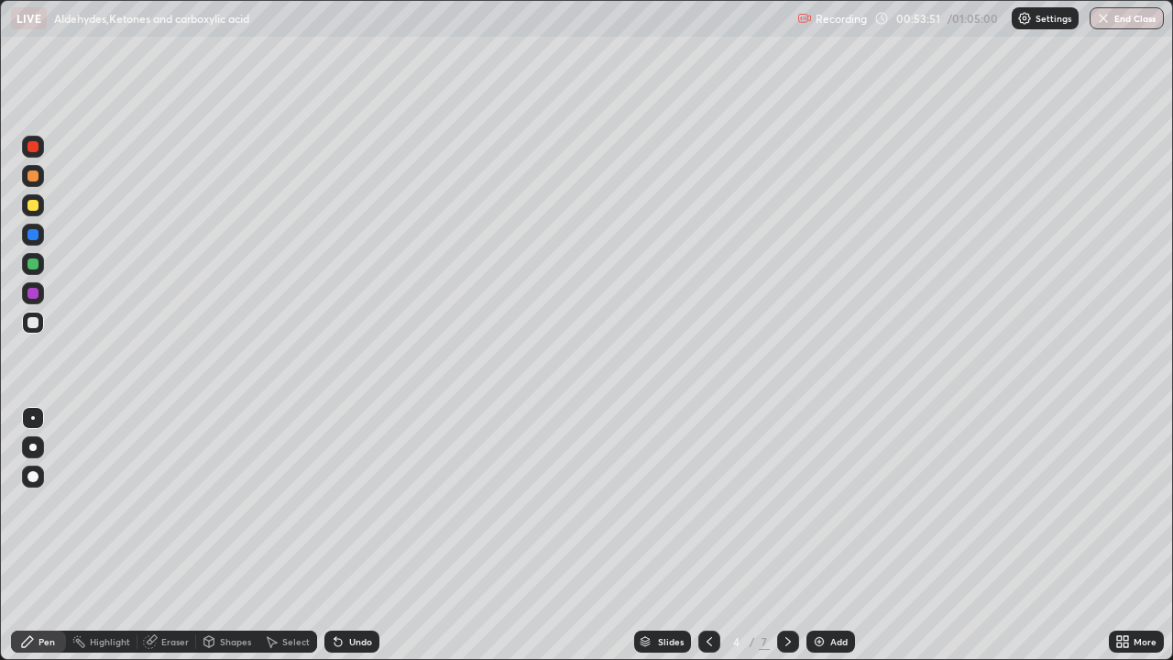
click at [705, 511] on icon at bounding box center [709, 641] width 15 height 15
click at [707, 511] on icon at bounding box center [709, 641] width 15 height 15
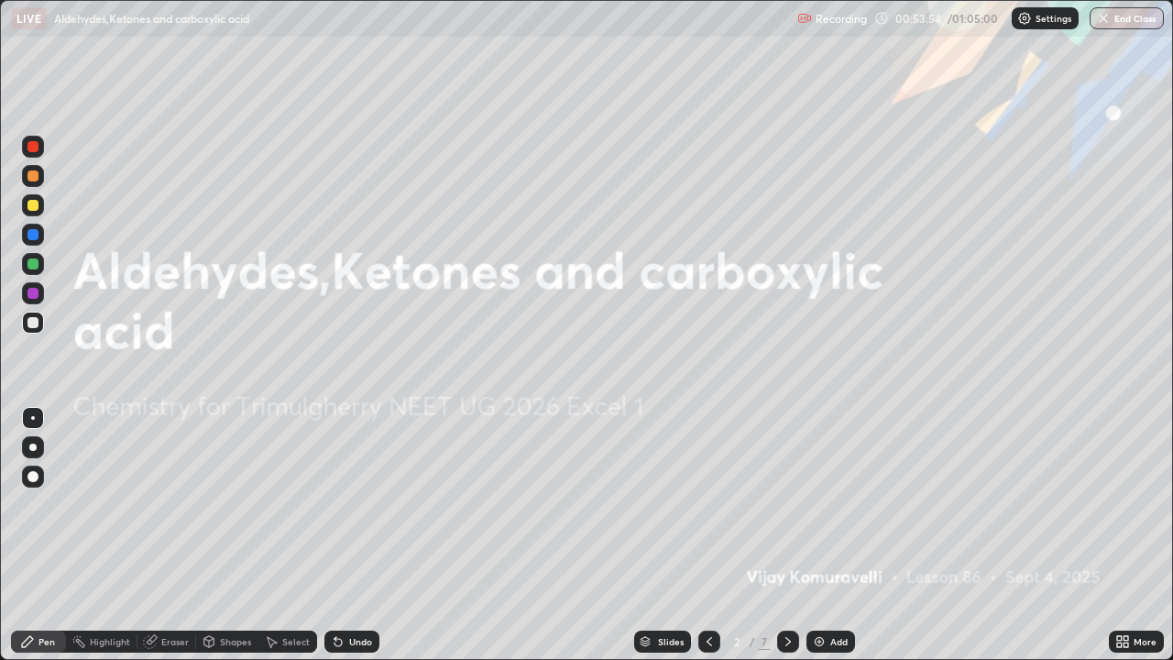
click at [784, 511] on icon at bounding box center [788, 641] width 15 height 15
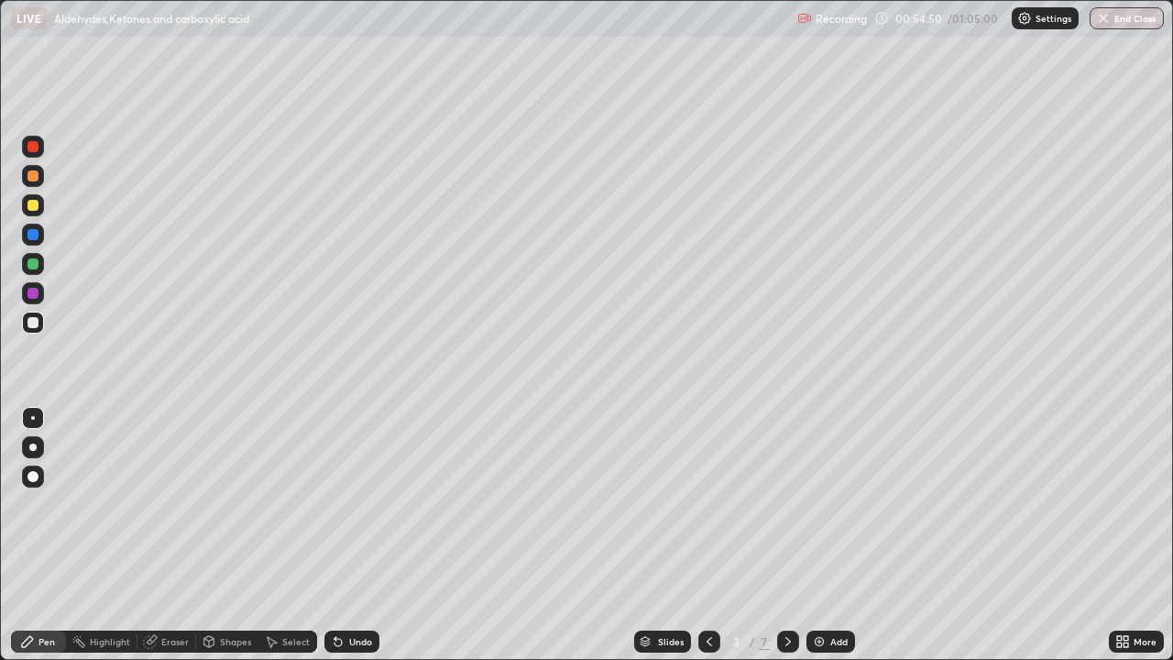
click at [783, 511] on icon at bounding box center [788, 641] width 15 height 15
click at [788, 511] on icon at bounding box center [788, 641] width 15 height 15
click at [786, 511] on icon at bounding box center [788, 641] width 15 height 15
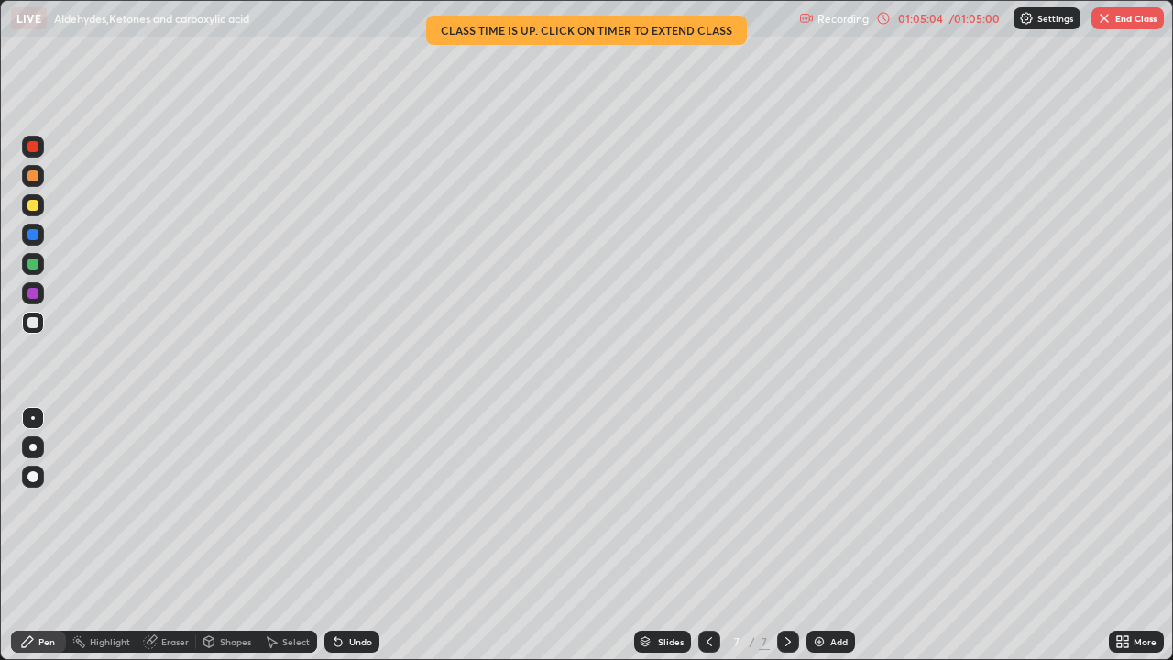
click at [1113, 17] on button "End Class" at bounding box center [1127, 18] width 72 height 22
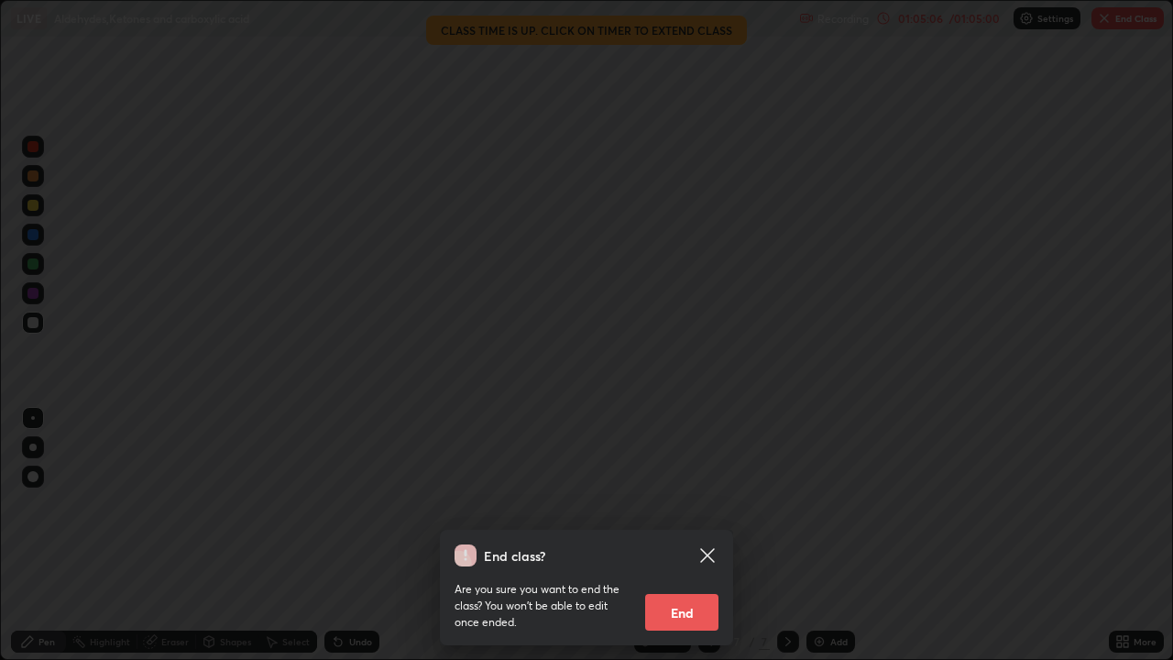
click at [670, 511] on button "End" at bounding box center [681, 612] width 73 height 37
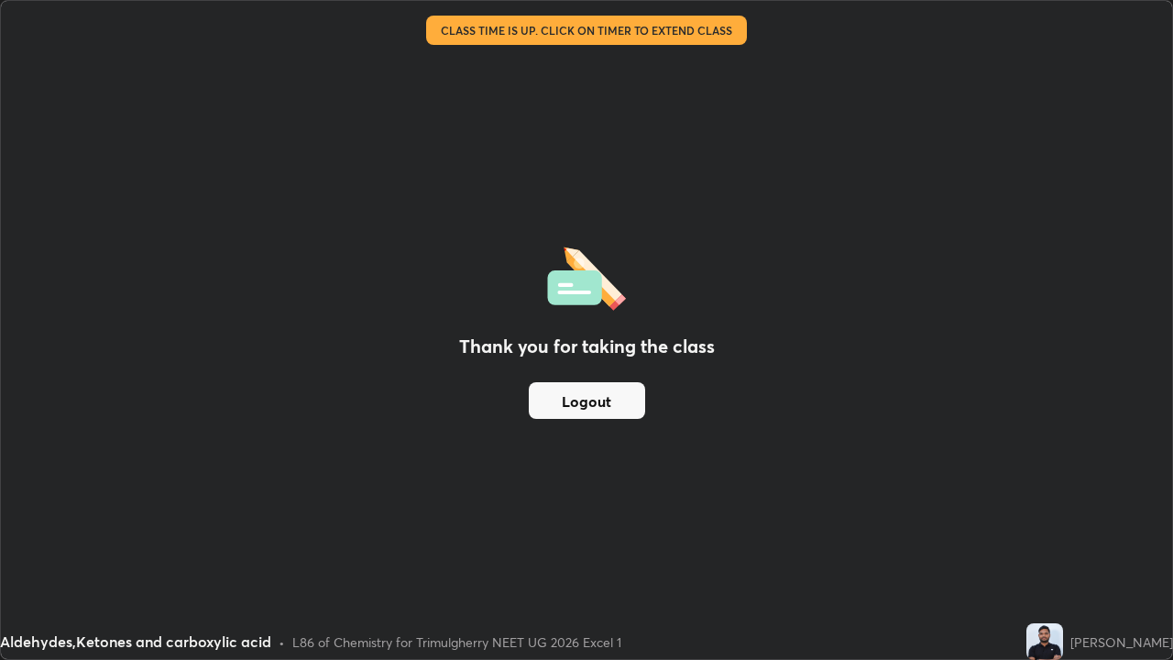
click at [588, 402] on button "Logout" at bounding box center [587, 400] width 116 height 37
